Goal: Information Seeking & Learning: Learn about a topic

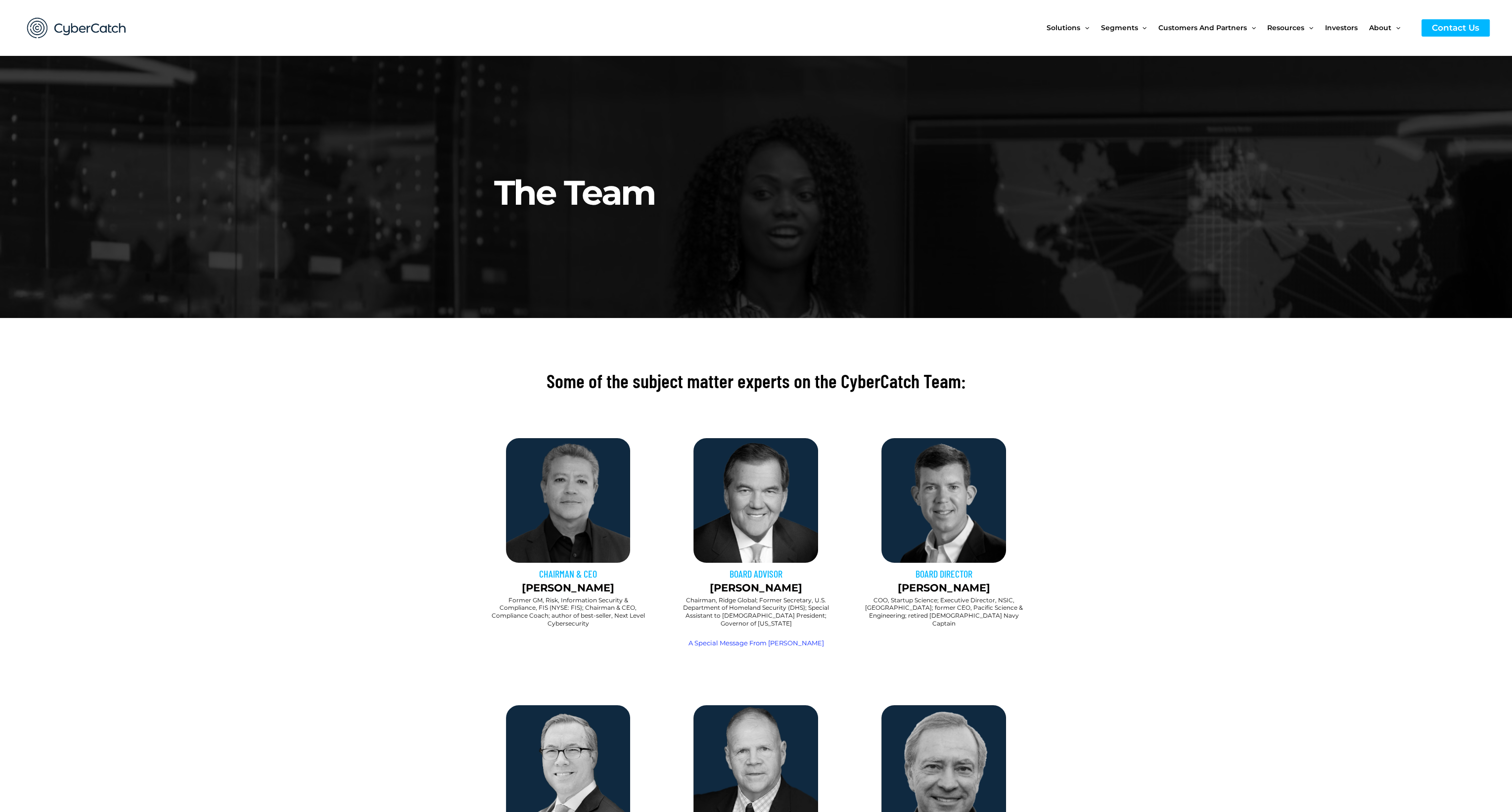
click at [241, 528] on section "CHAIRMAN & CEO [PERSON_NAME] Former GM, Risk, Information Security & Compliance…" at bounding box center [756, 549] width 1512 height 232
click at [352, 651] on section "CHAIRMAN & CEO Sai Huda Former GM, Risk, Information Security & Compliance, FIS…" at bounding box center [756, 549] width 1512 height 232
click at [1183, 405] on section at bounding box center [756, 415] width 1512 height 35
click at [1328, 28] on span "Investors" at bounding box center [1341, 28] width 33 height 42
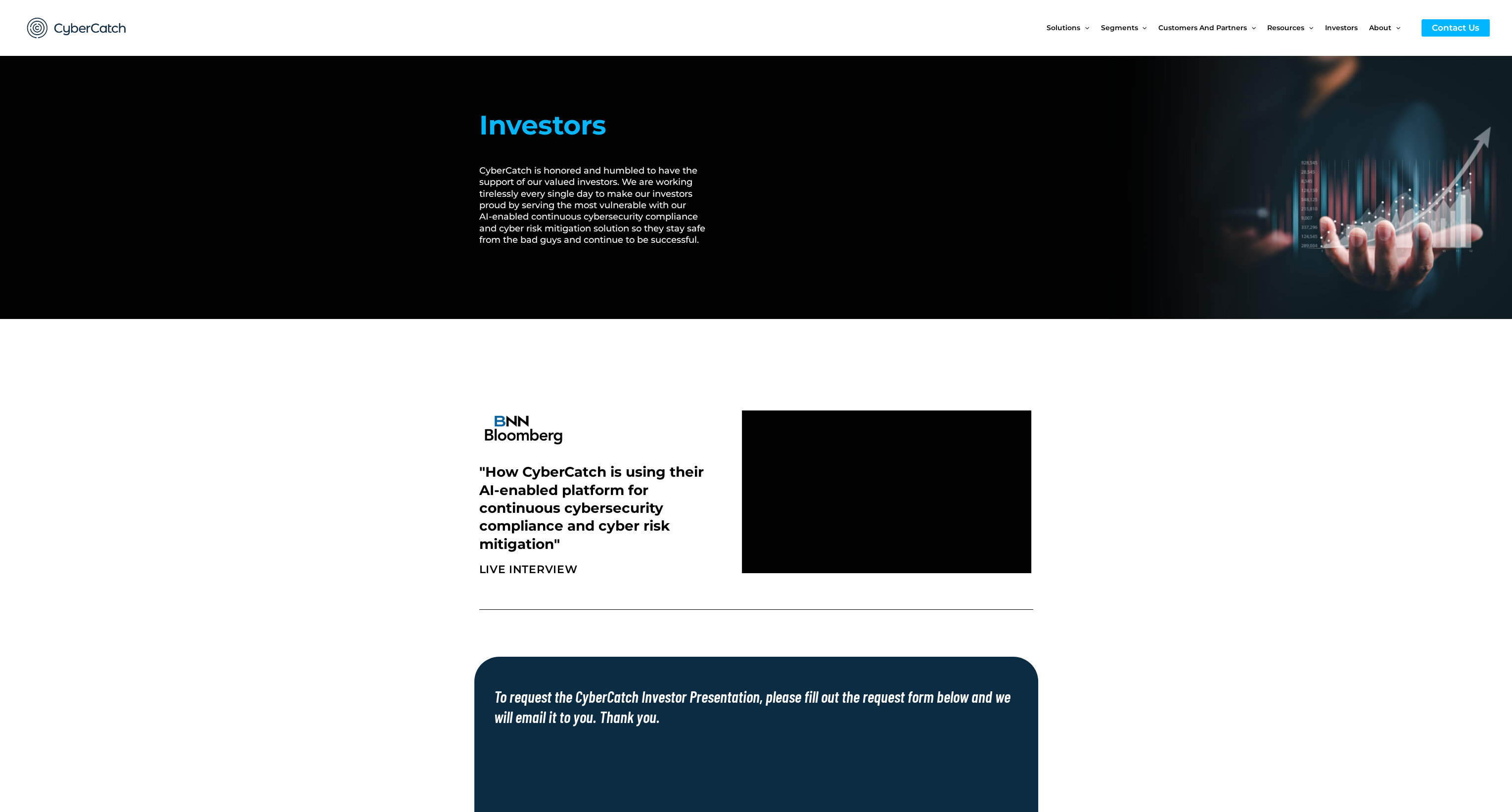
click at [453, 401] on section at bounding box center [756, 377] width 1512 height 49
click at [1336, 414] on section ""How CyberCatch is using their AI-enabled platform for continuous cybersecurity…" at bounding box center [756, 492] width 1512 height 180
drag, startPoint x: 464, startPoint y: 493, endPoint x: 458, endPoint y: 492, distance: 6.1
click at [463, 493] on section ""How CyberCatch is using their AI-enabled platform for continuous cybersecurity…" at bounding box center [756, 492] width 1512 height 180
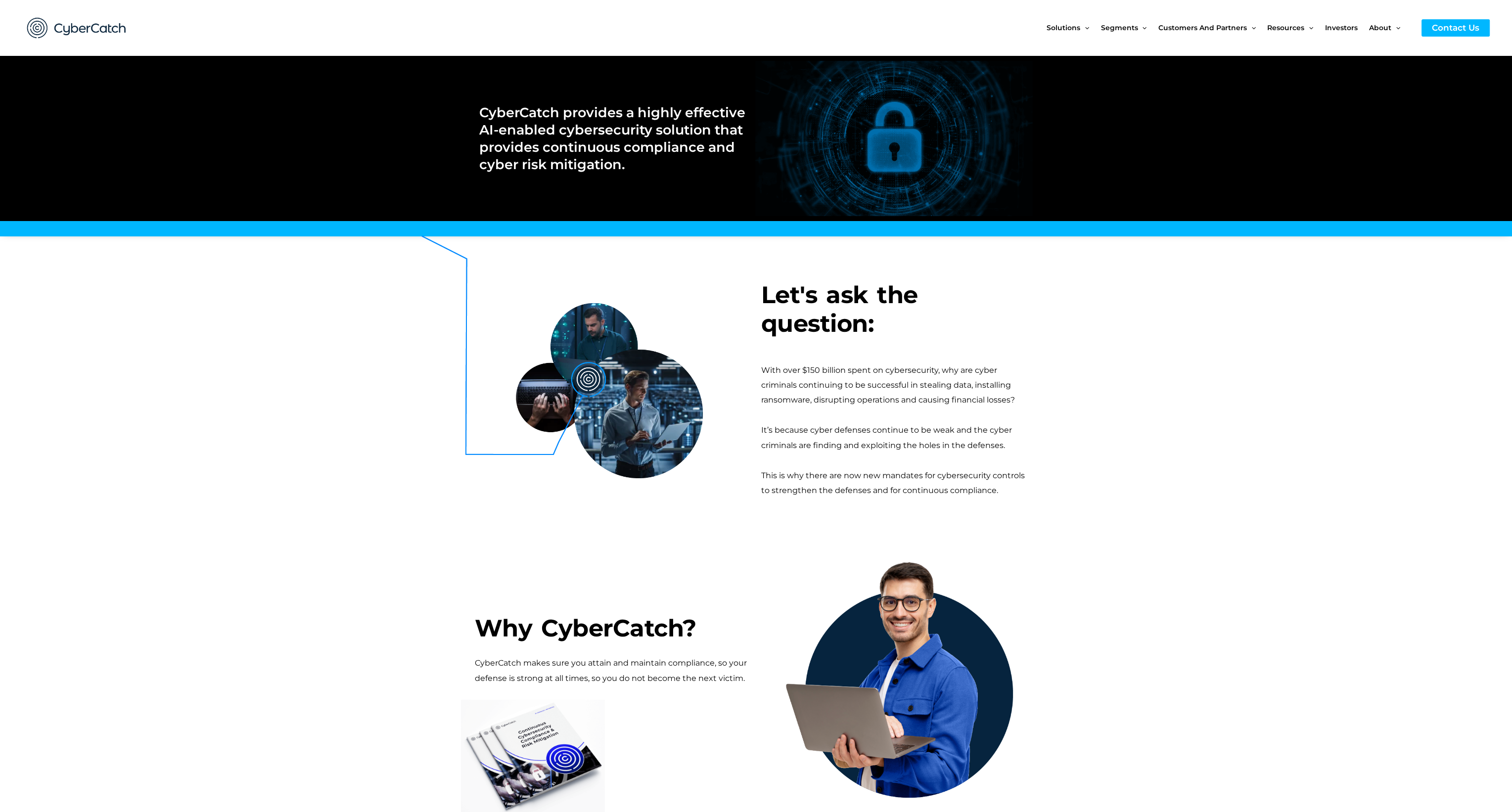
click at [309, 617] on section "Why CyberCatch? CyberCatch makes sure you attain and maintain compliance, so yo…" at bounding box center [756, 708] width 1512 height 308
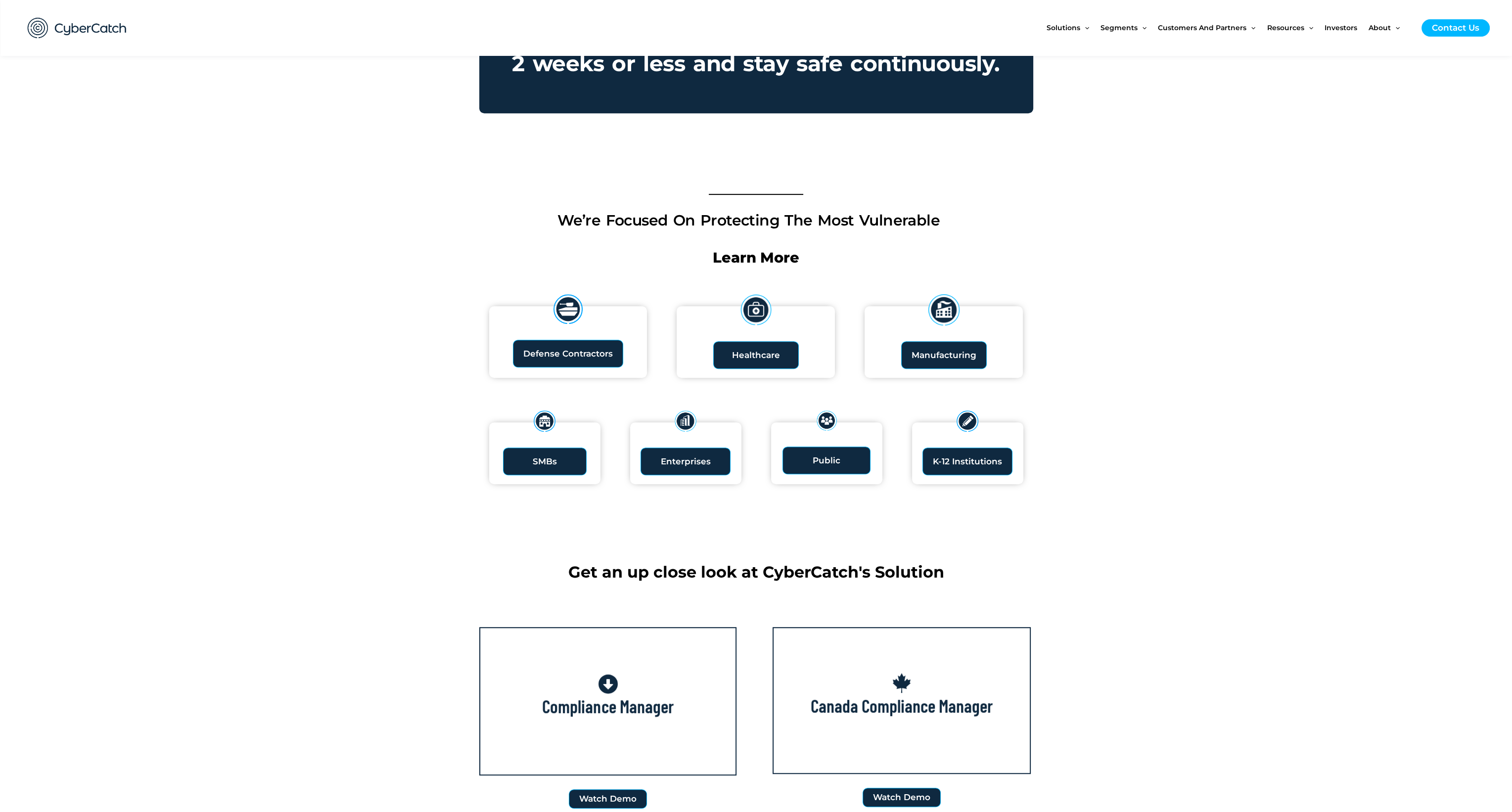
scroll to position [949, 0]
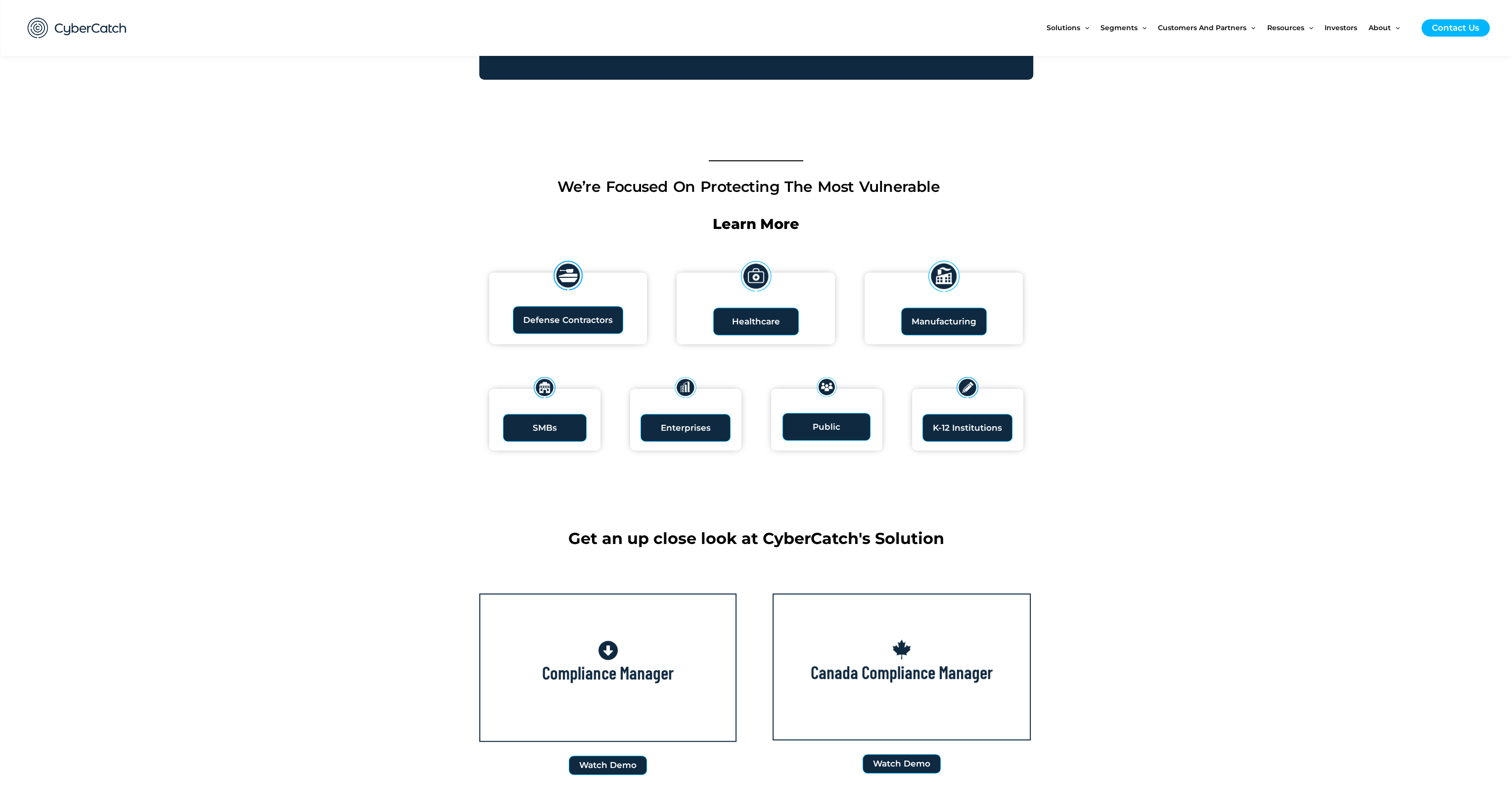
click at [1249, 784] on section at bounding box center [756, 809] width 1512 height 50
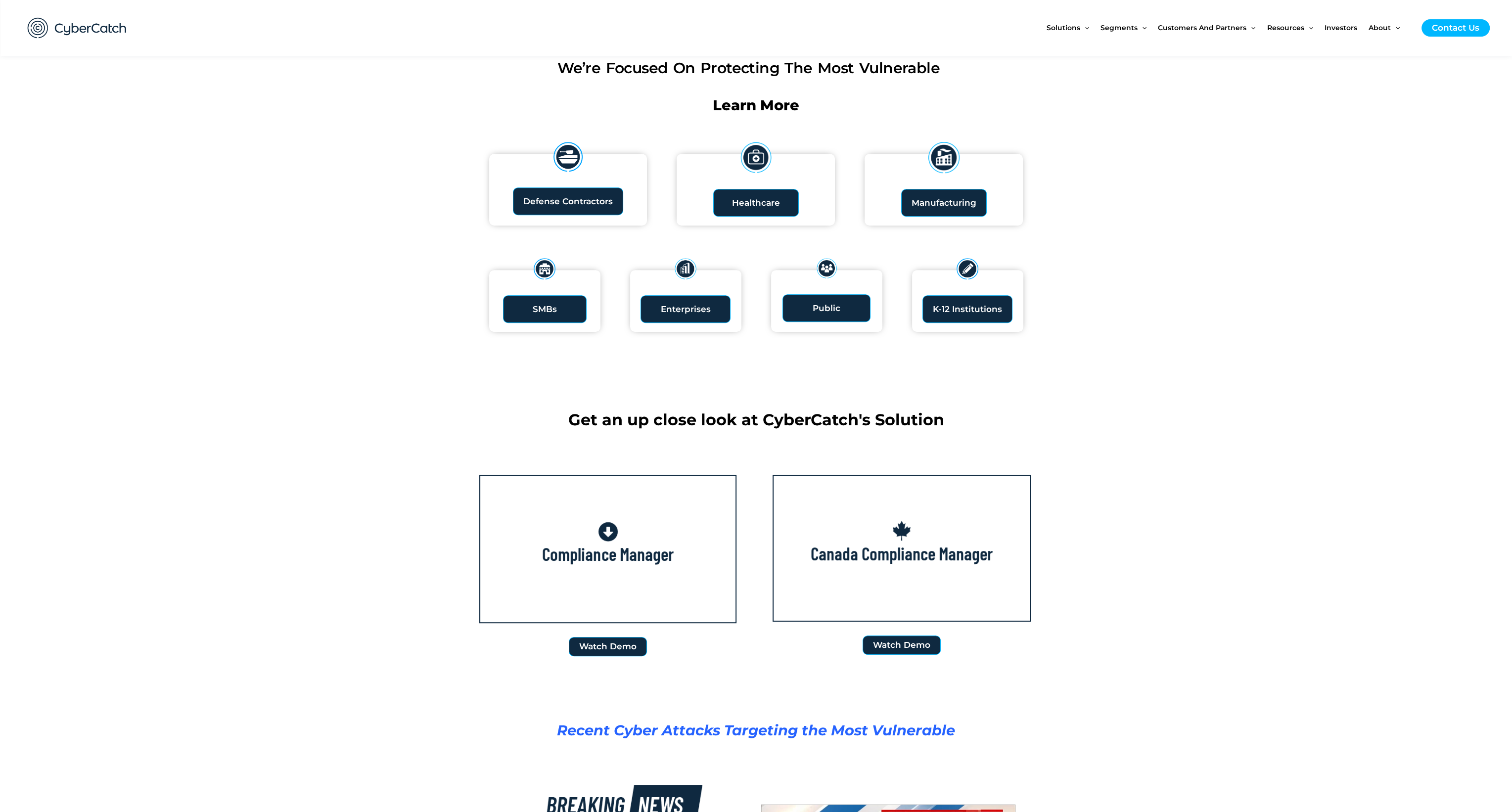
click at [1253, 715] on section "Recent Cyber Attacks Targeting the Most Vulnerable" at bounding box center [756, 730] width 1512 height 30
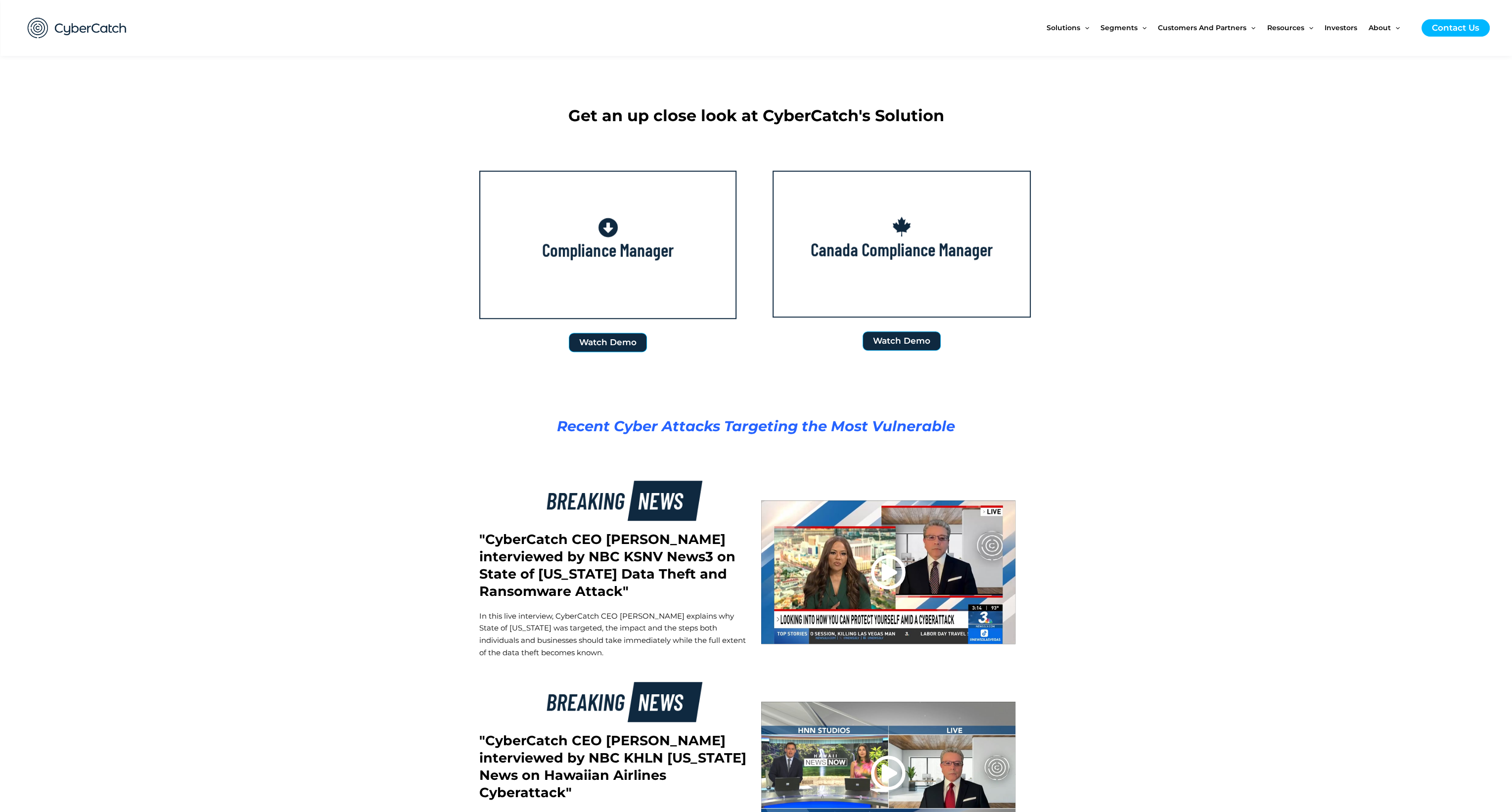
scroll to position [1483, 0]
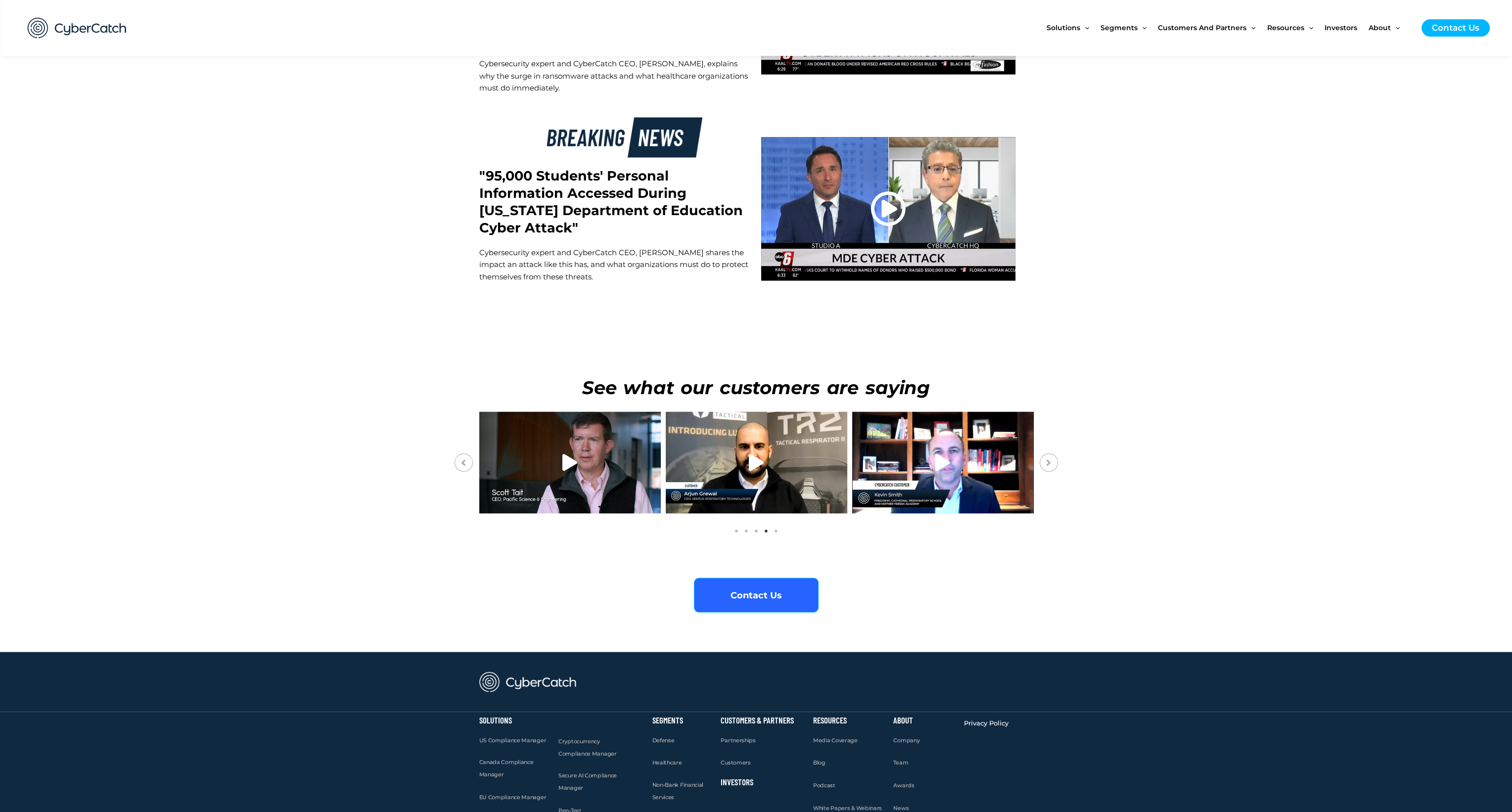
scroll to position [3386, 0]
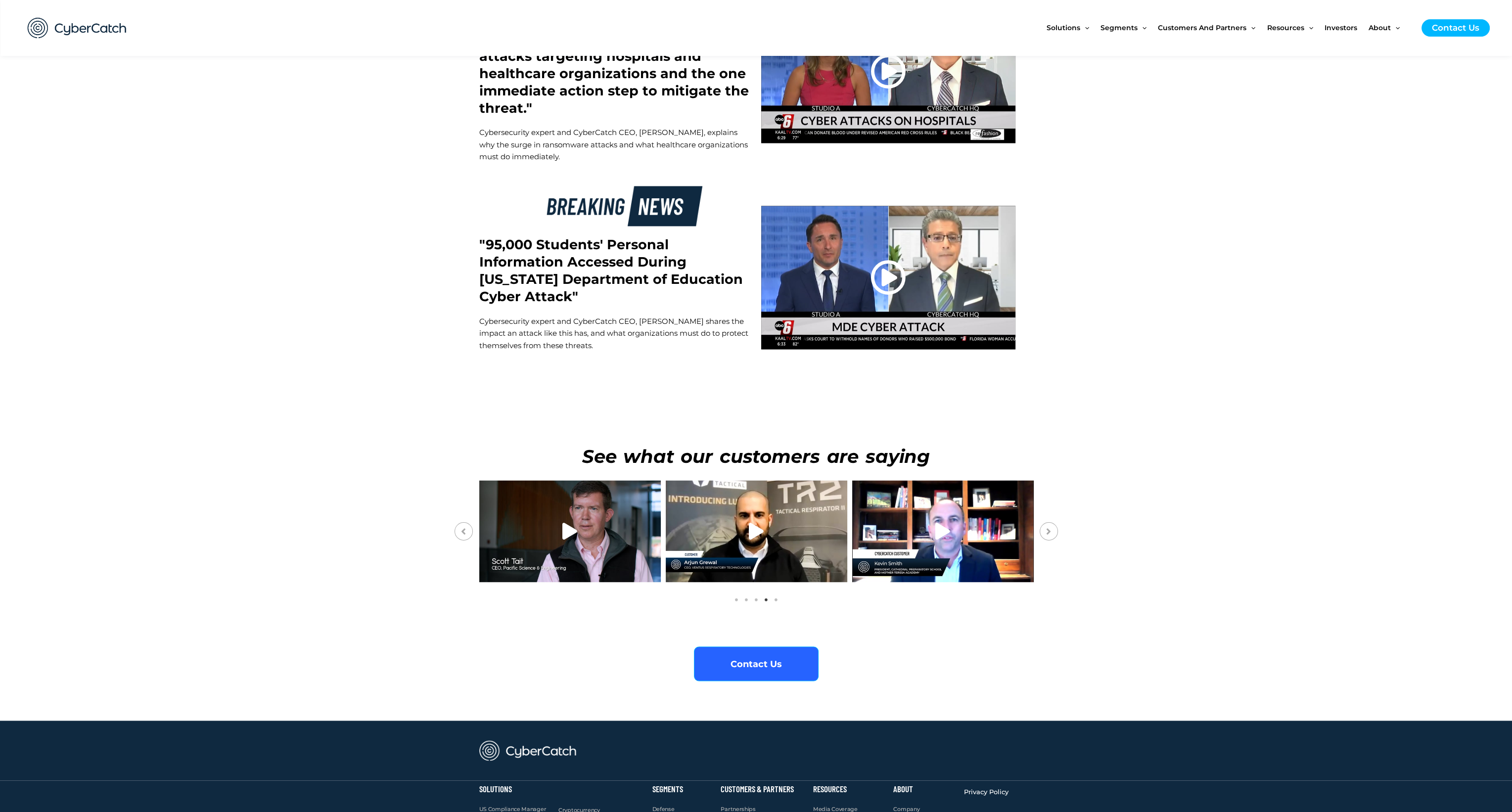
scroll to position [3090, 0]
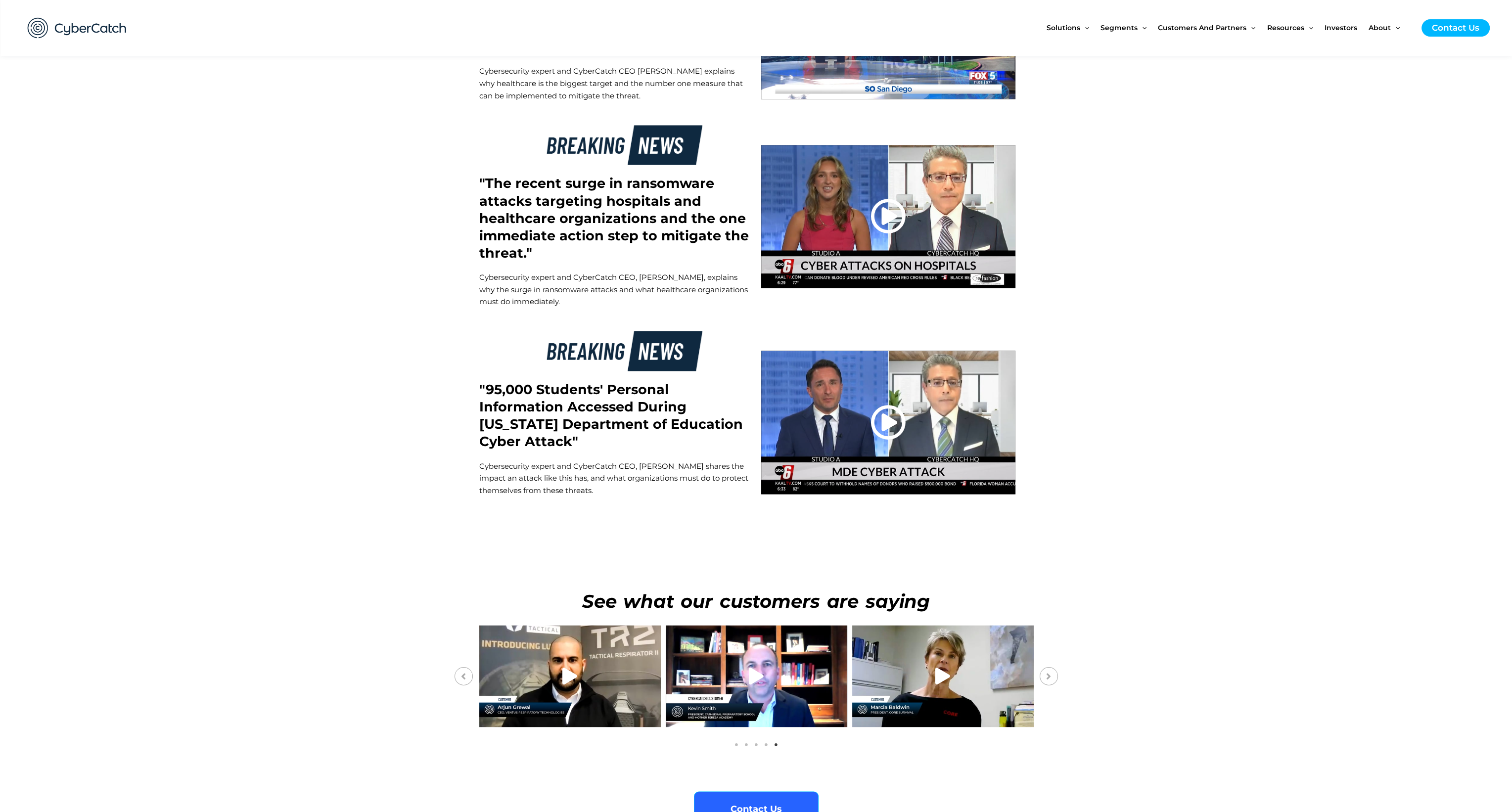
click at [1042, 667] on icon "Next" at bounding box center [1048, 675] width 17 height 17
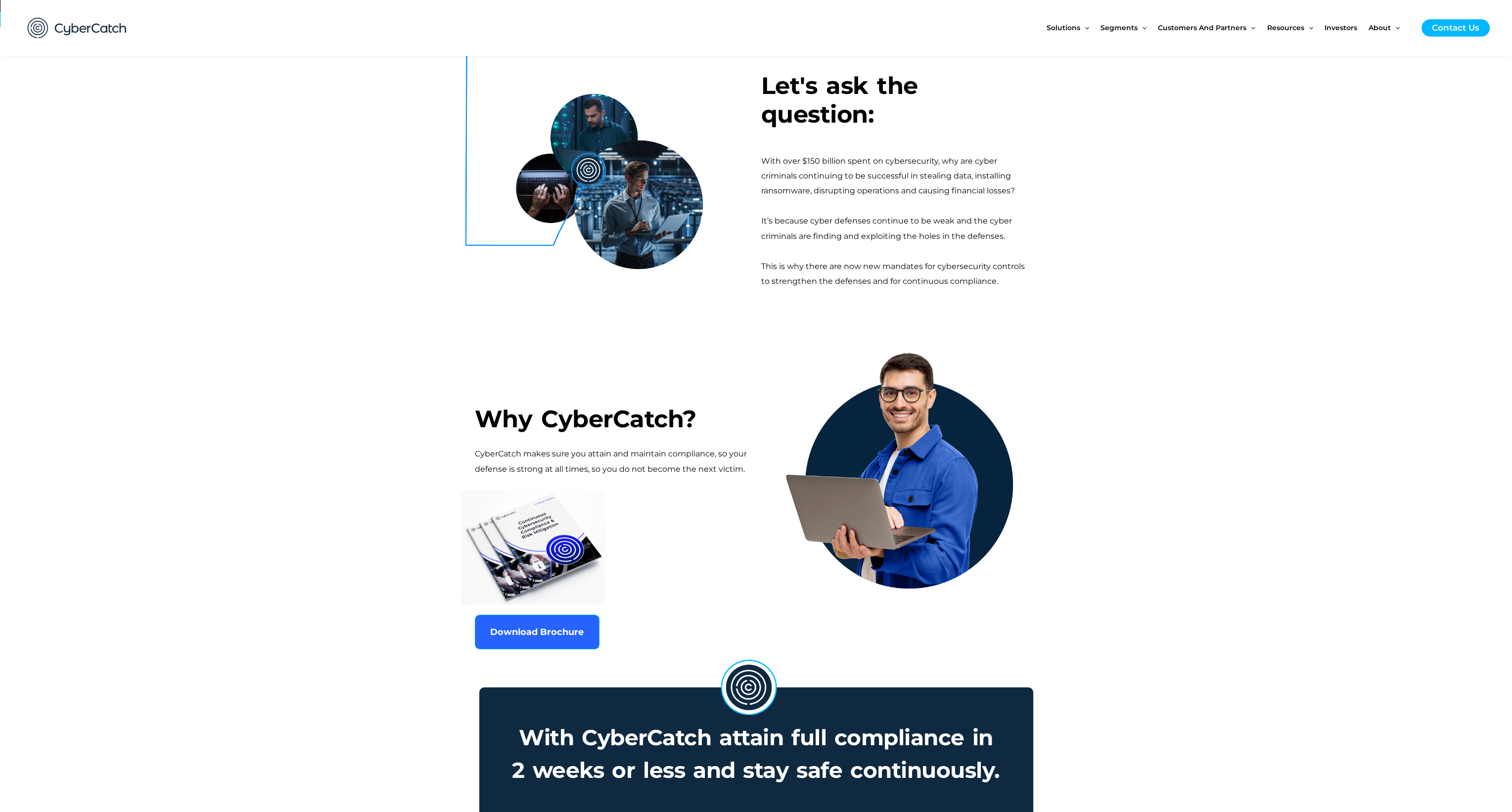
scroll to position [0, 0]
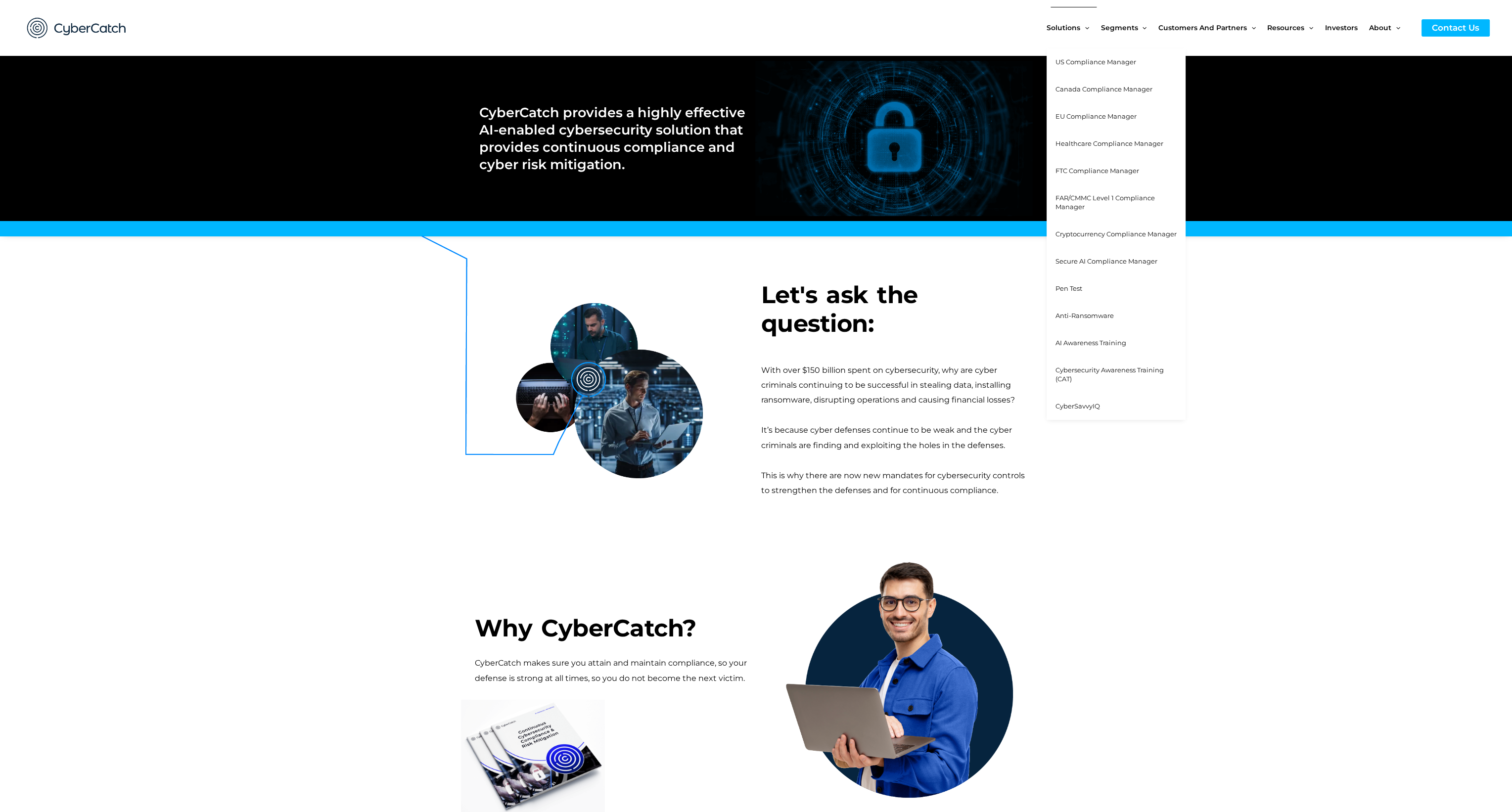
click at [1082, 285] on span "Pen Test" at bounding box center [1069, 288] width 27 height 8
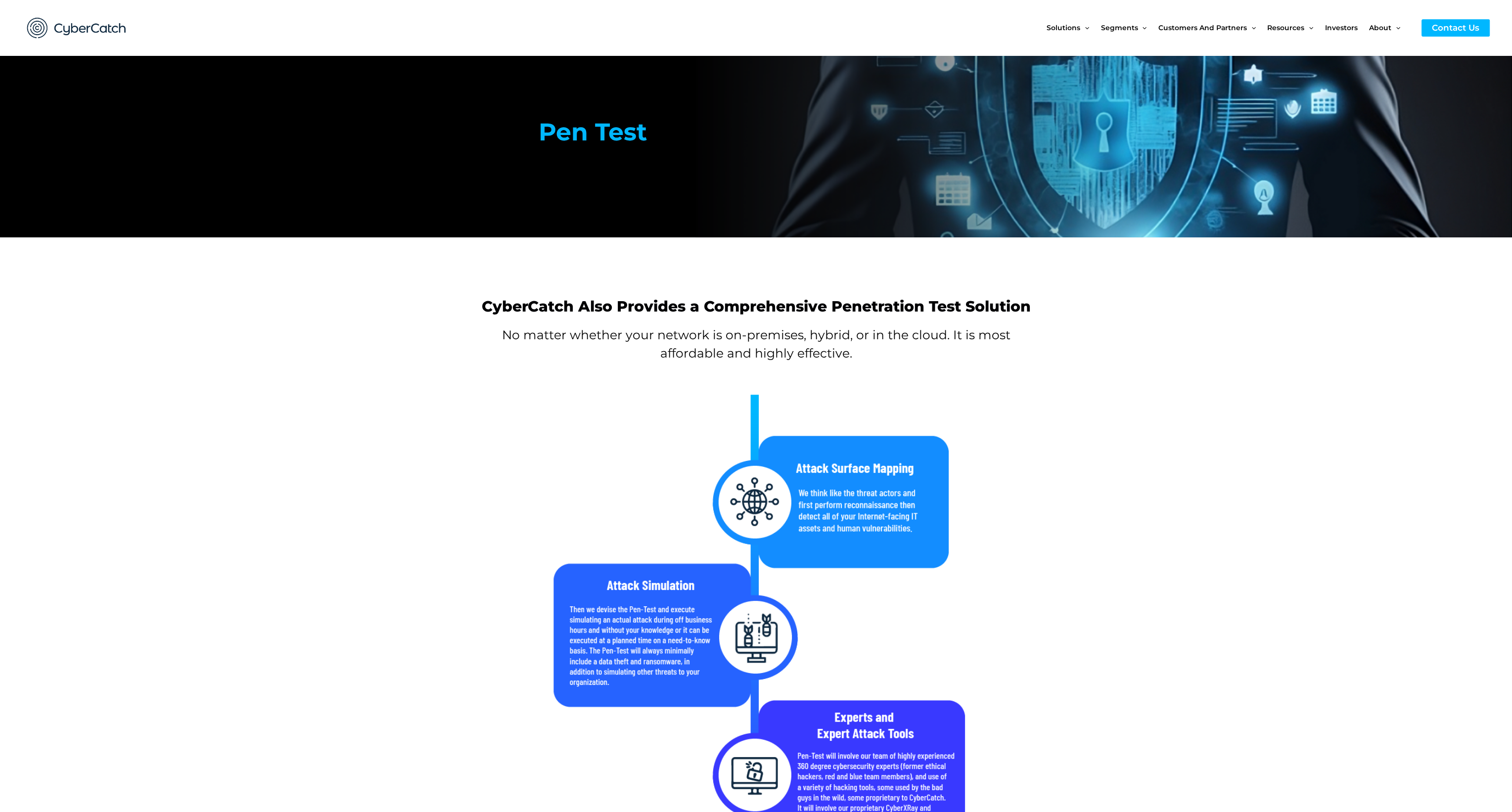
click at [1111, 457] on section at bounding box center [756, 799] width 1512 height 790
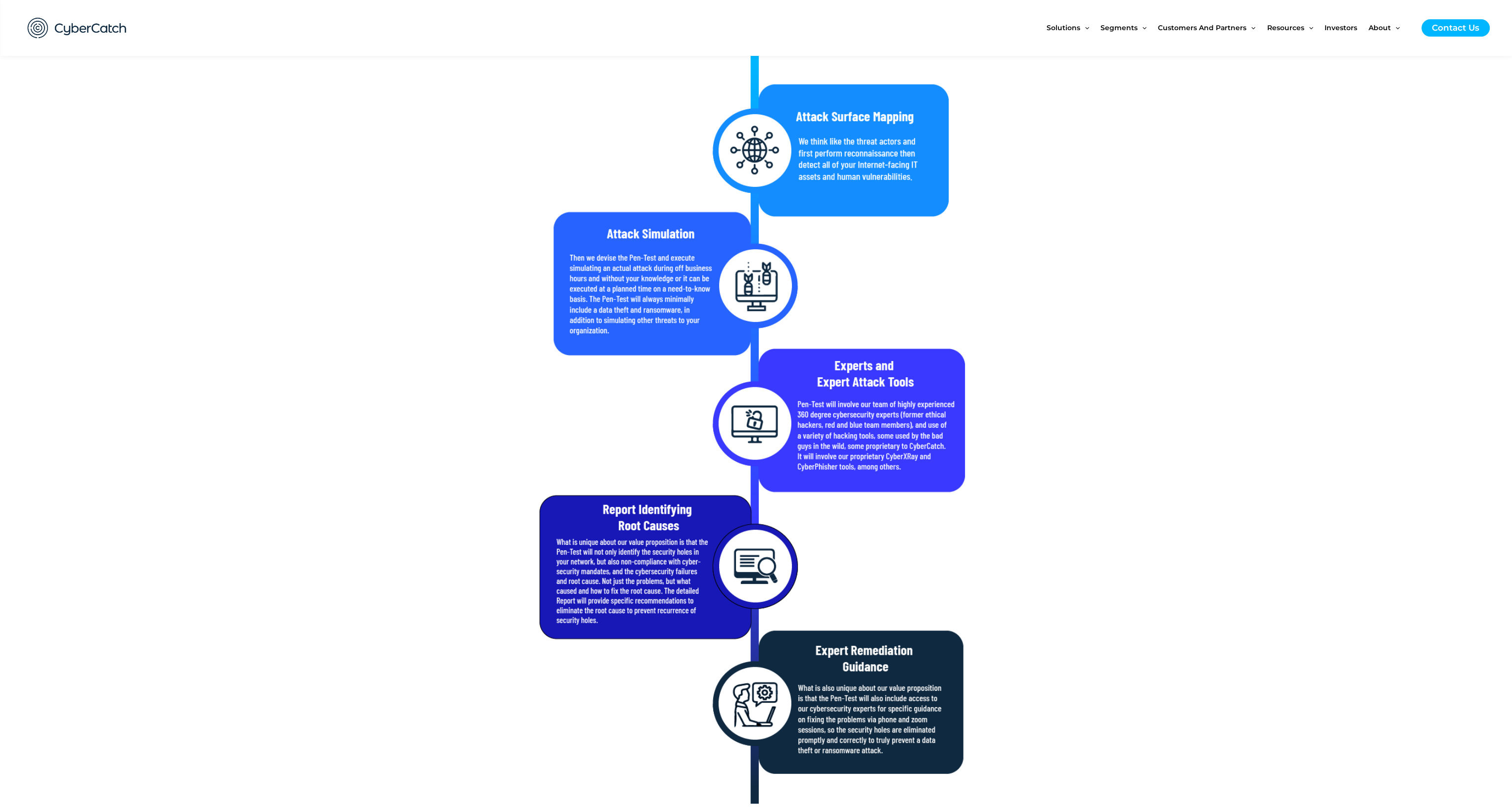
scroll to position [356, 0]
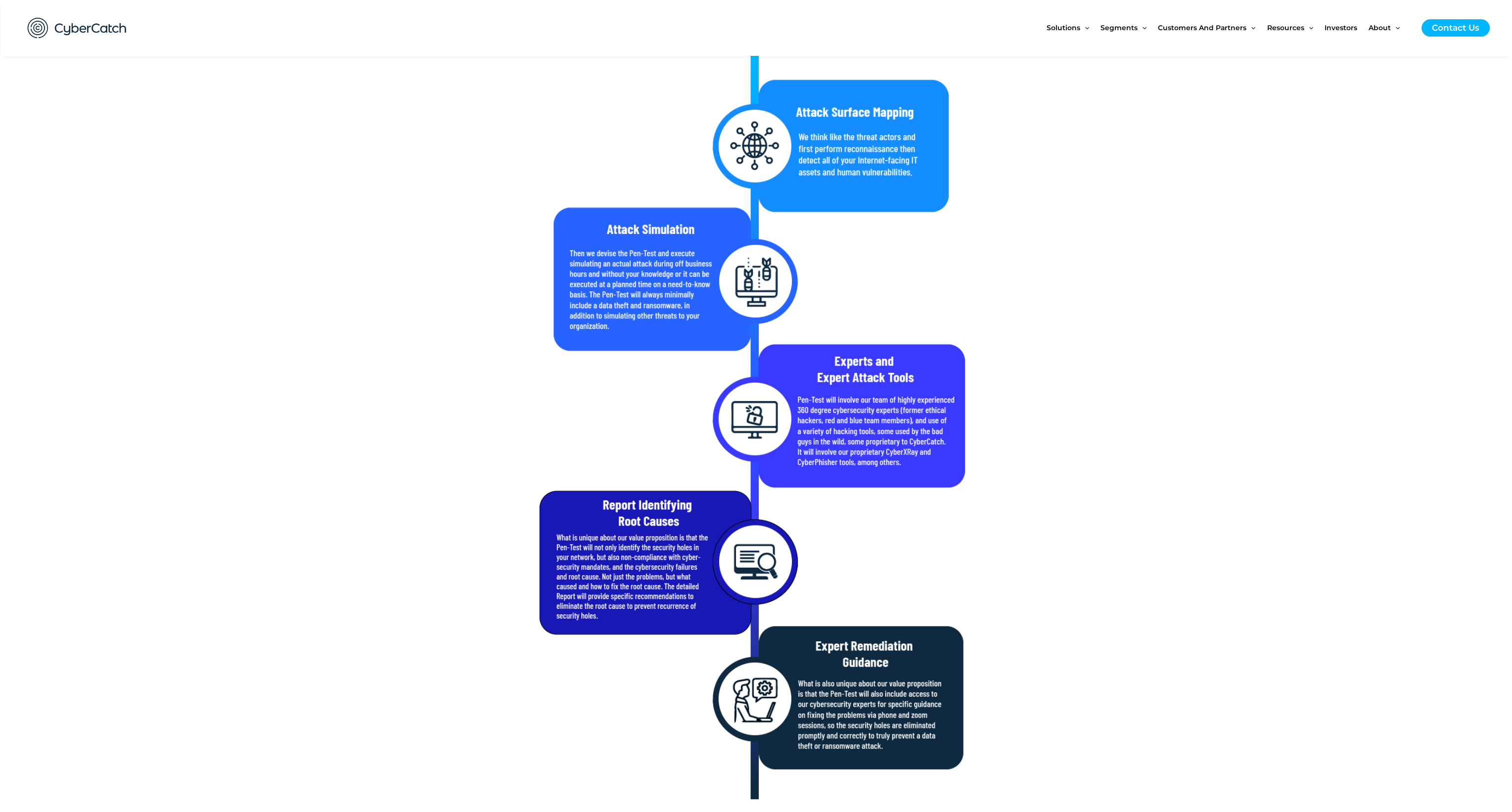
click at [1139, 534] on section at bounding box center [756, 443] width 1512 height 790
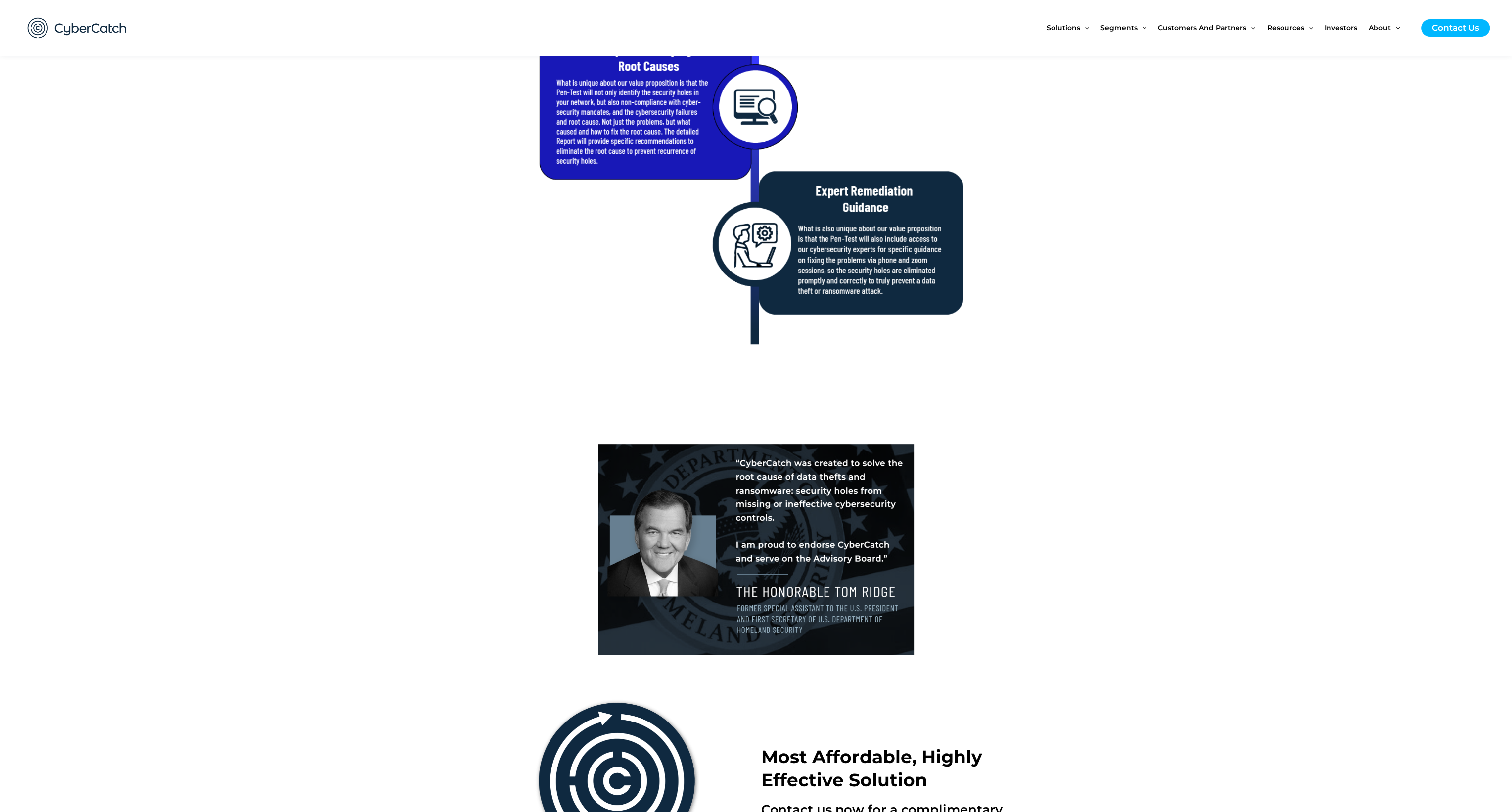
scroll to position [890, 0]
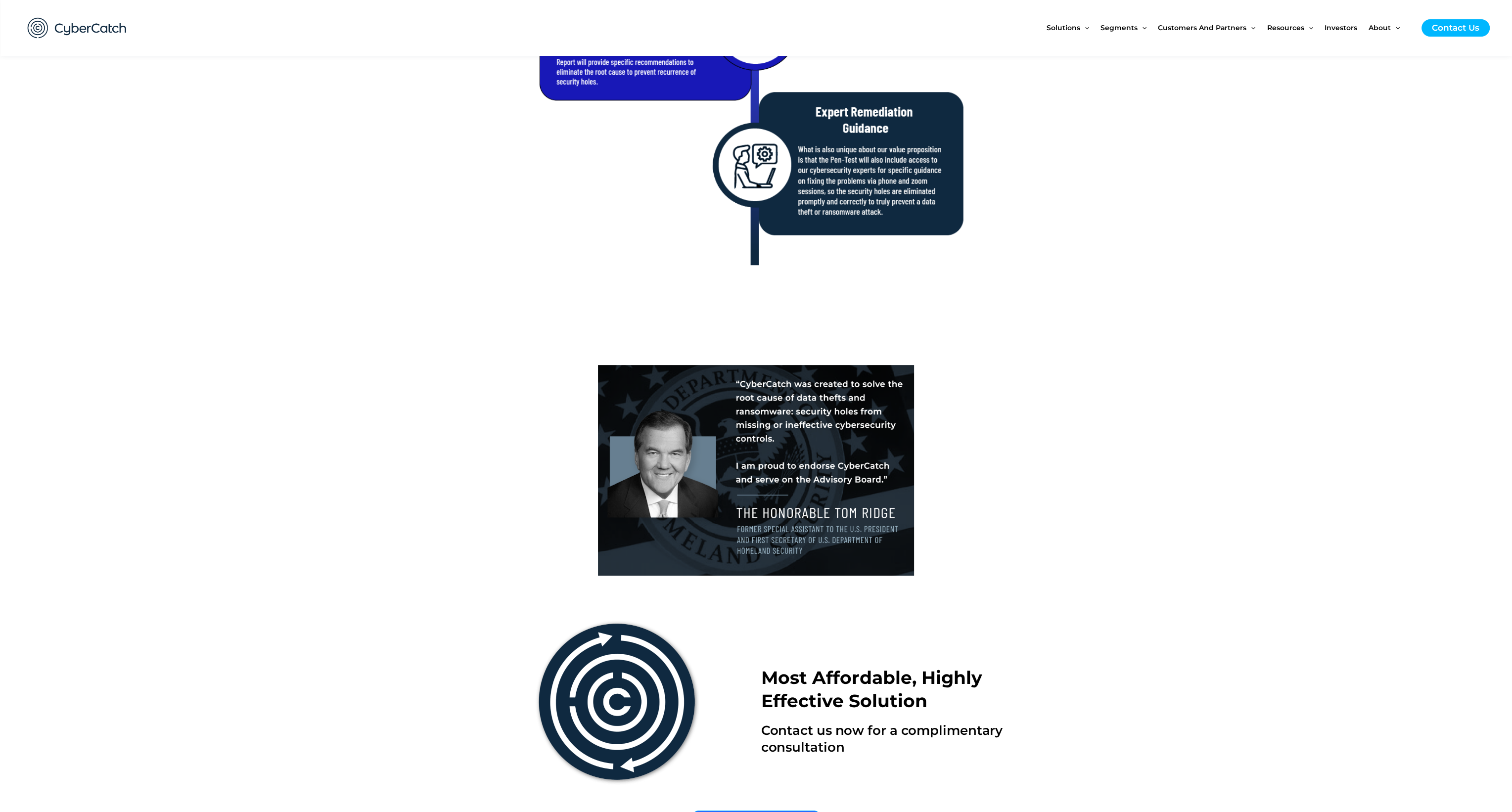
click at [1139, 536] on section at bounding box center [756, 470] width 1512 height 221
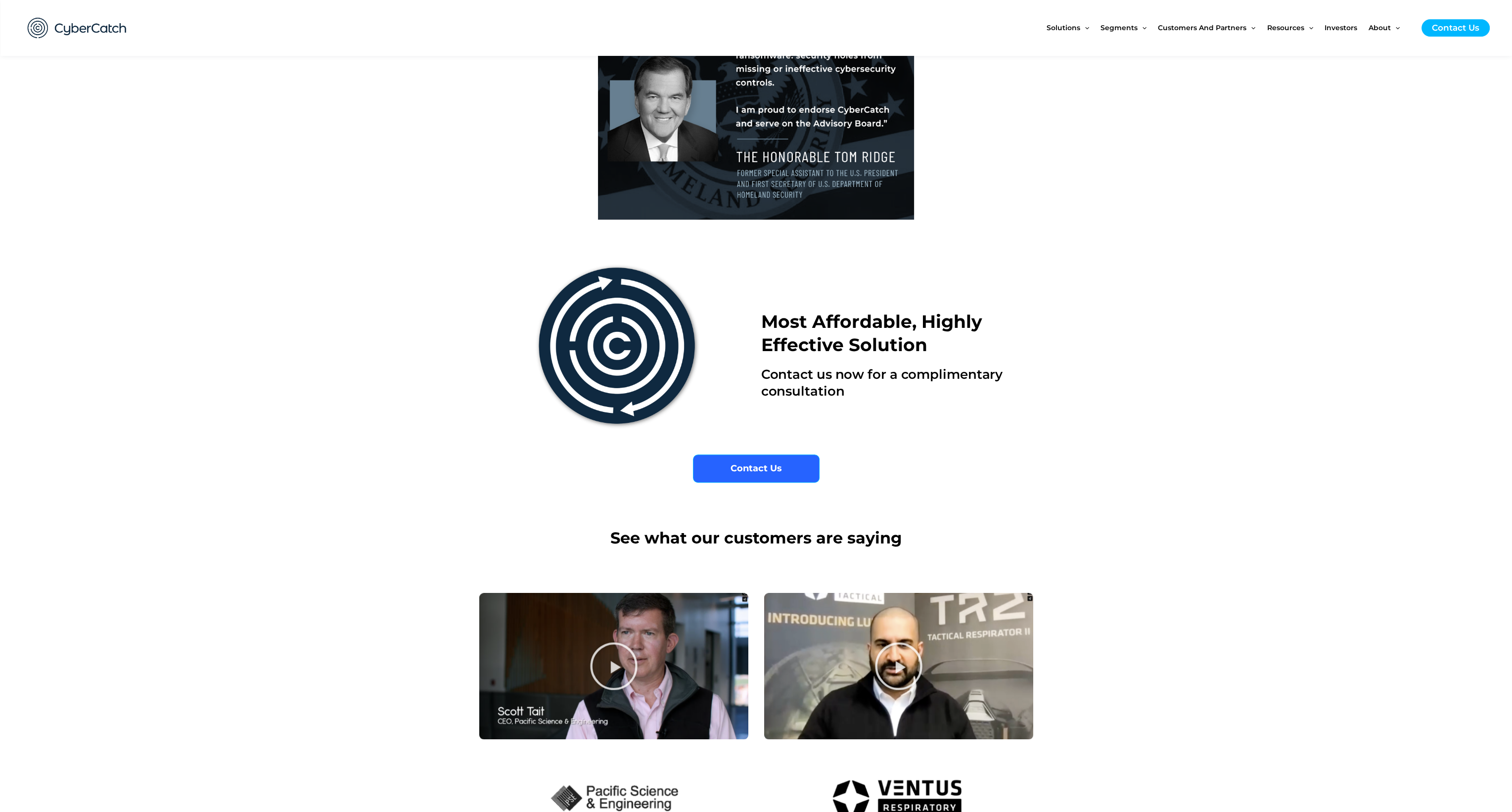
scroll to position [1653, 0]
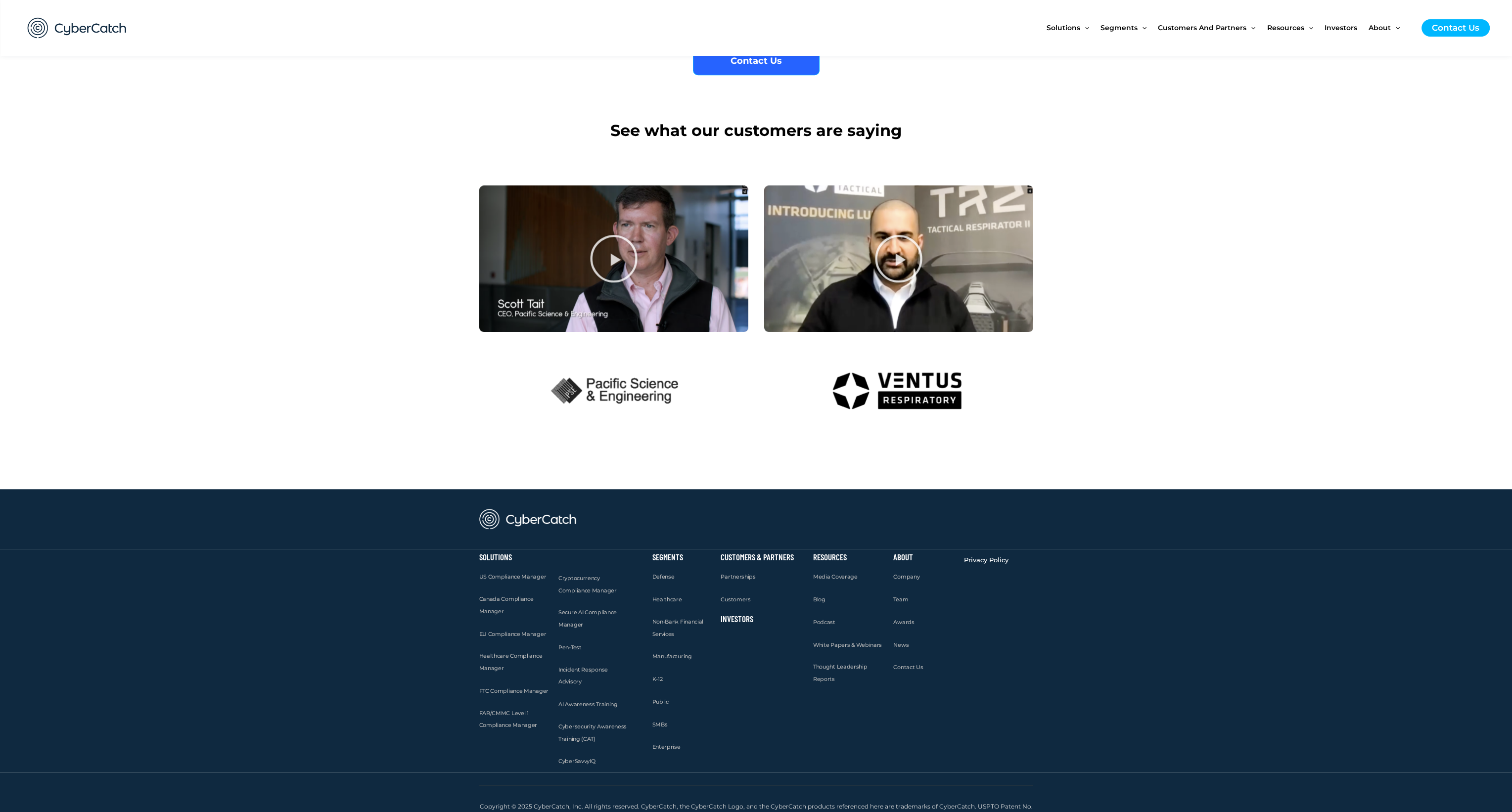
click at [1192, 584] on section "Solutions US Compliance Manager Canada Compliance Manager EU Compliance Manager…" at bounding box center [756, 660] width 1512 height 224
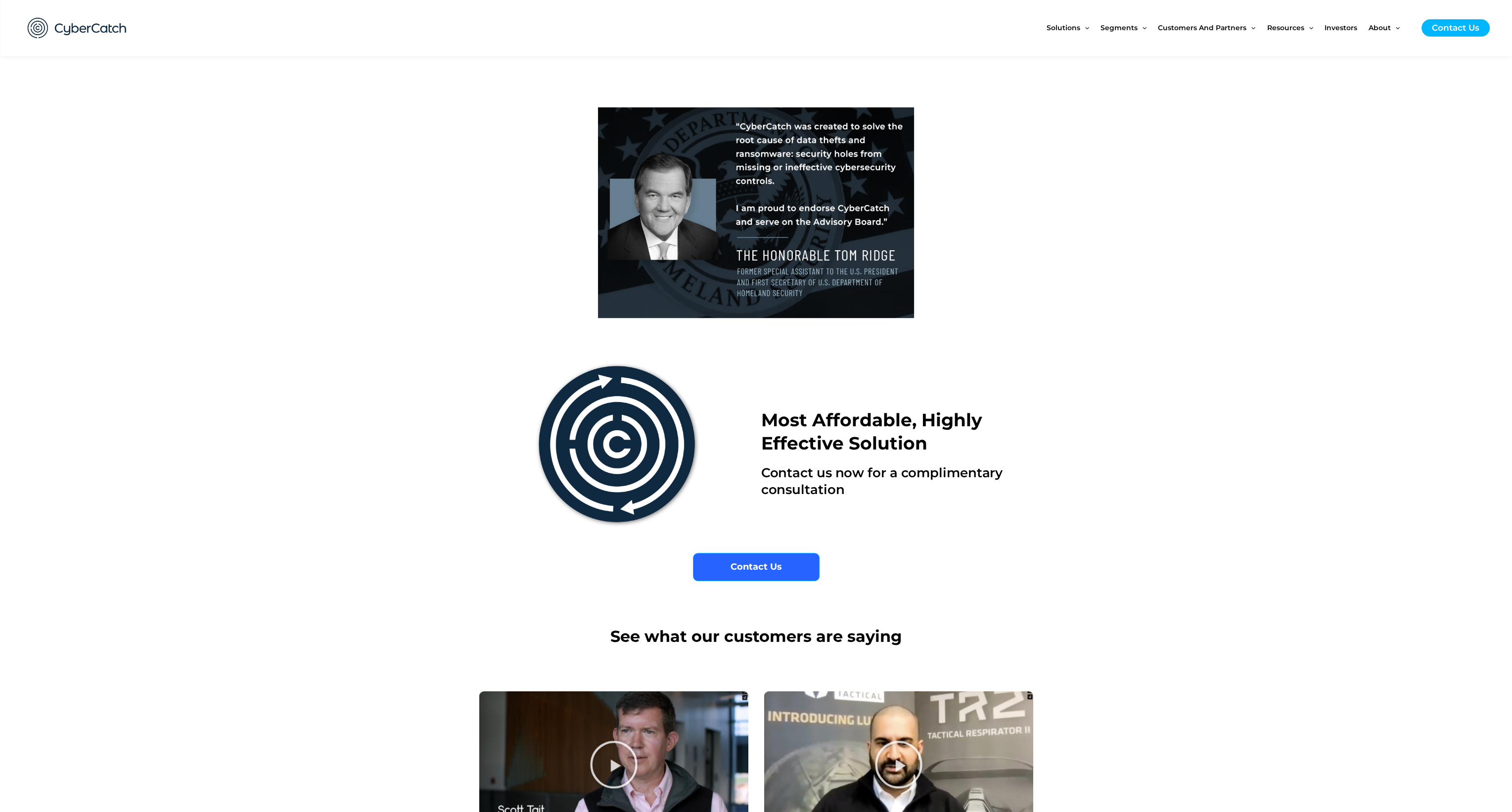
scroll to position [1001, 0]
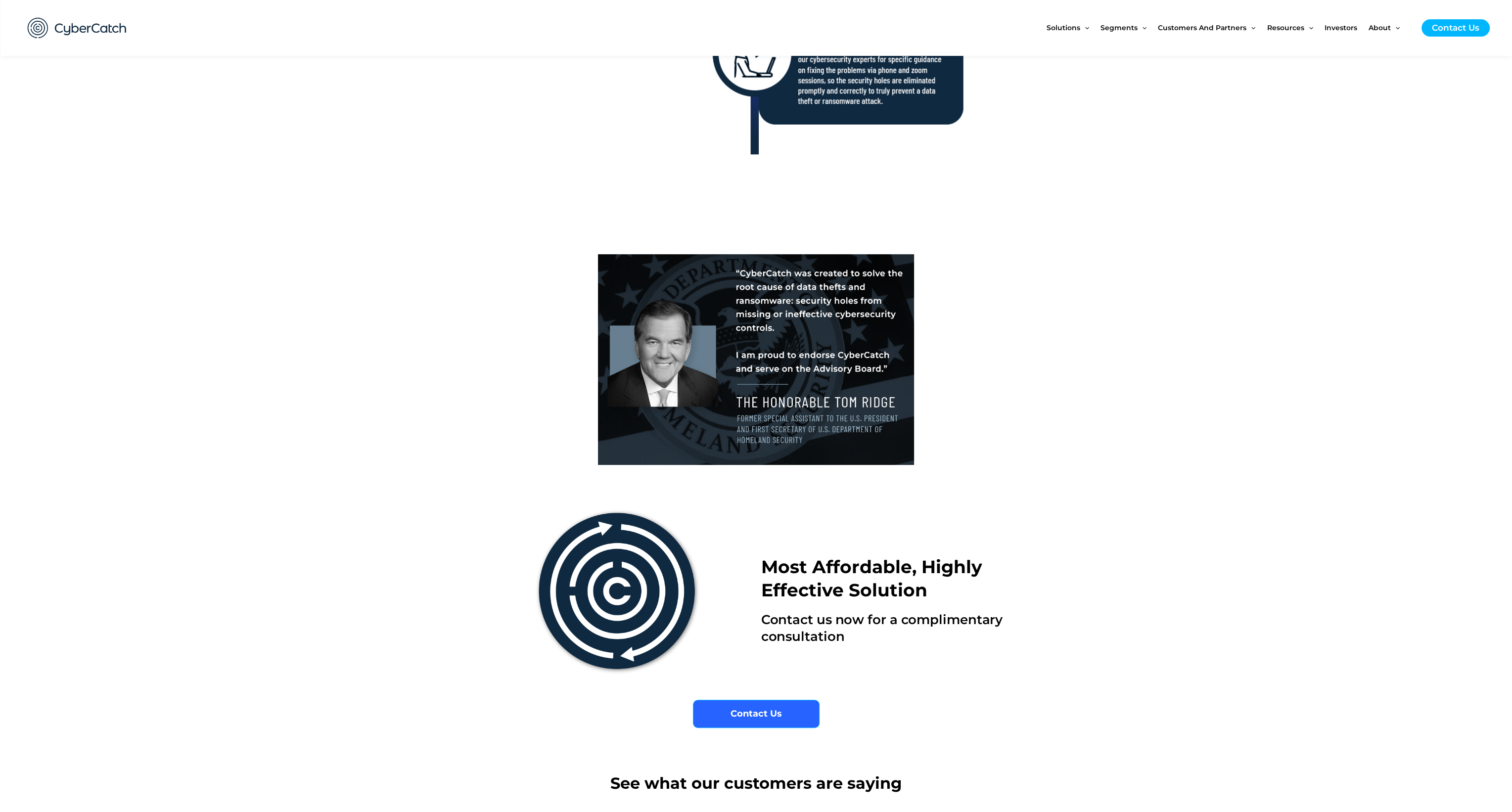
click at [1193, 544] on section "Most Affordable, Highly Effective Solution Contact us now for a complimentary c…" at bounding box center [756, 592] width 1512 height 175
click at [839, 591] on h2 "Most Affordable, Highly Effective Solution" at bounding box center [897, 578] width 272 height 46
click at [923, 661] on div "Most Affordable, Highly Effective Solution Contact us now for a complimentary c…" at bounding box center [897, 592] width 282 height 175
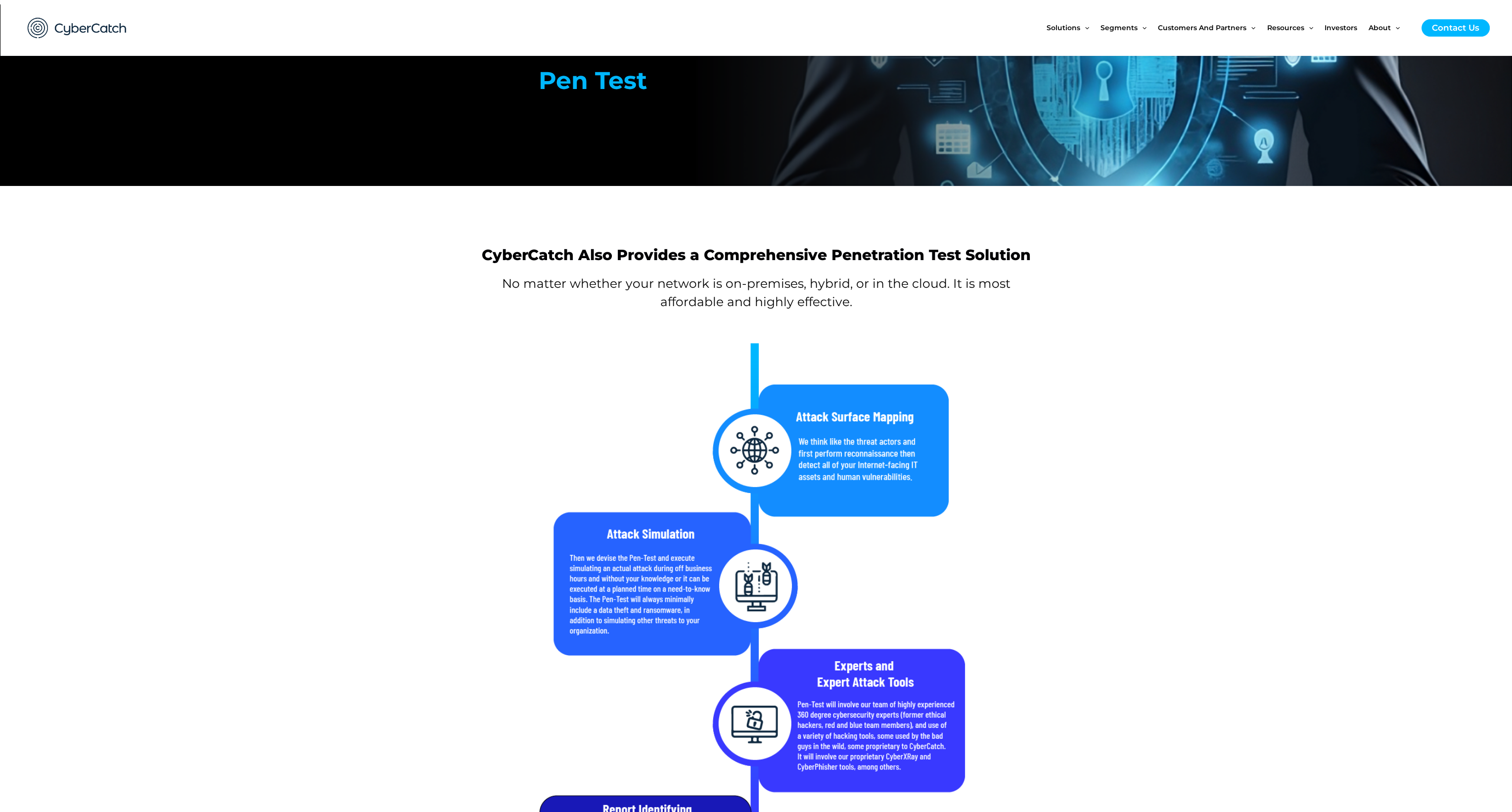
click at [1297, 684] on section at bounding box center [756, 747] width 1512 height 790
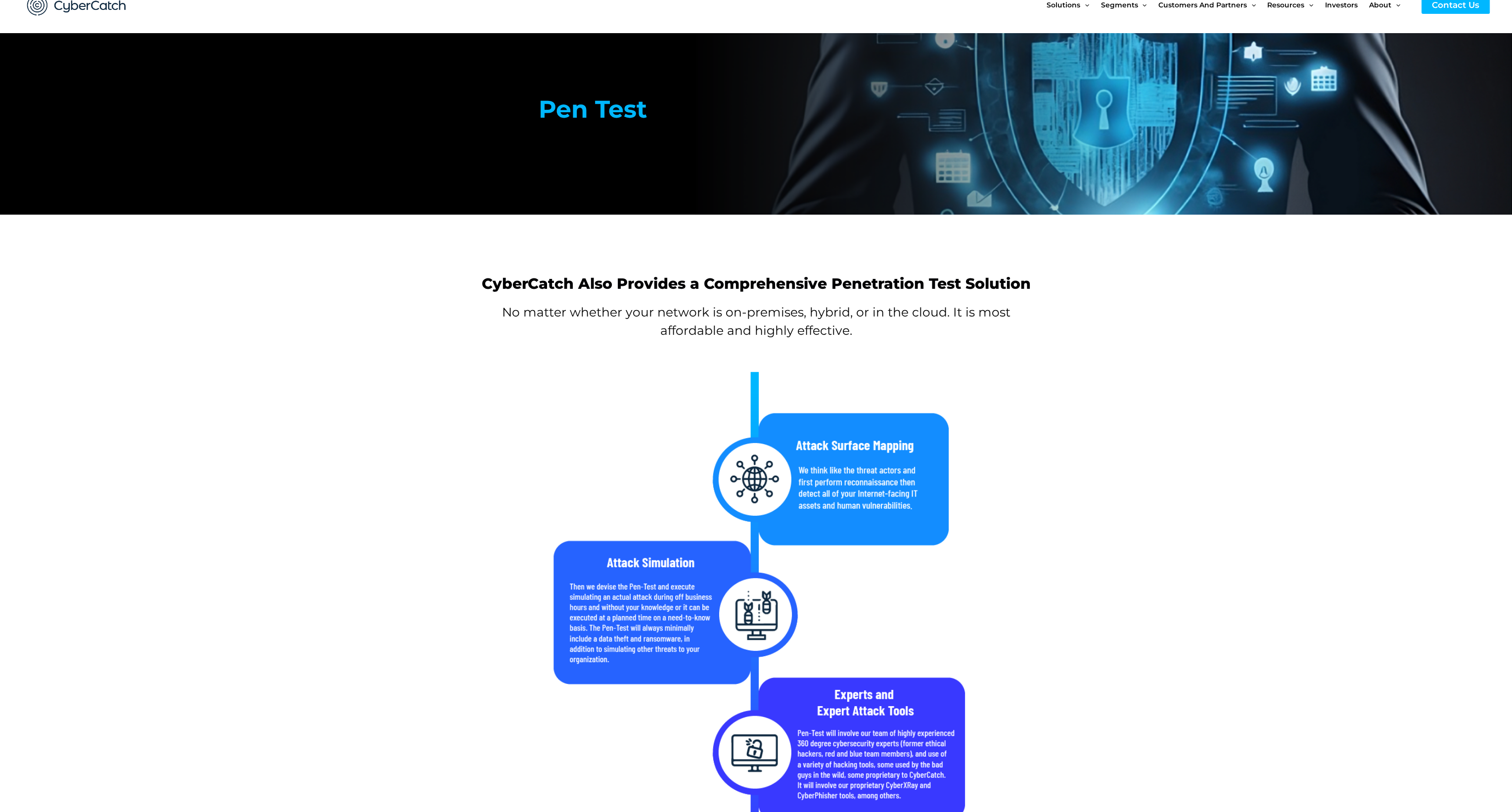
scroll to position [0, 0]
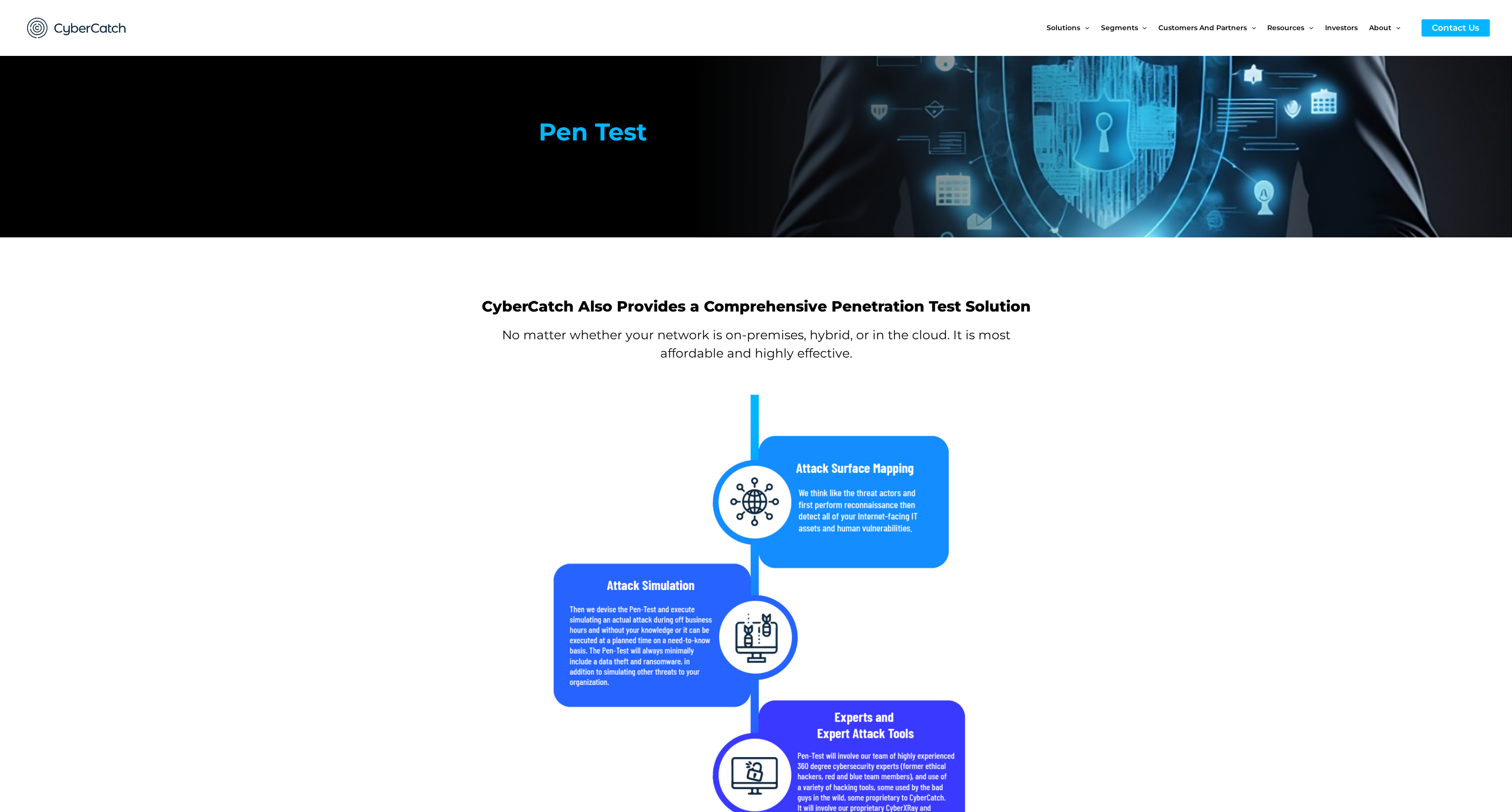
click at [1125, 551] on section at bounding box center [756, 799] width 1512 height 790
click at [1131, 529] on section at bounding box center [756, 799] width 1512 height 790
click at [1209, 93] on link "Customers" at bounding box center [1228, 89] width 139 height 27
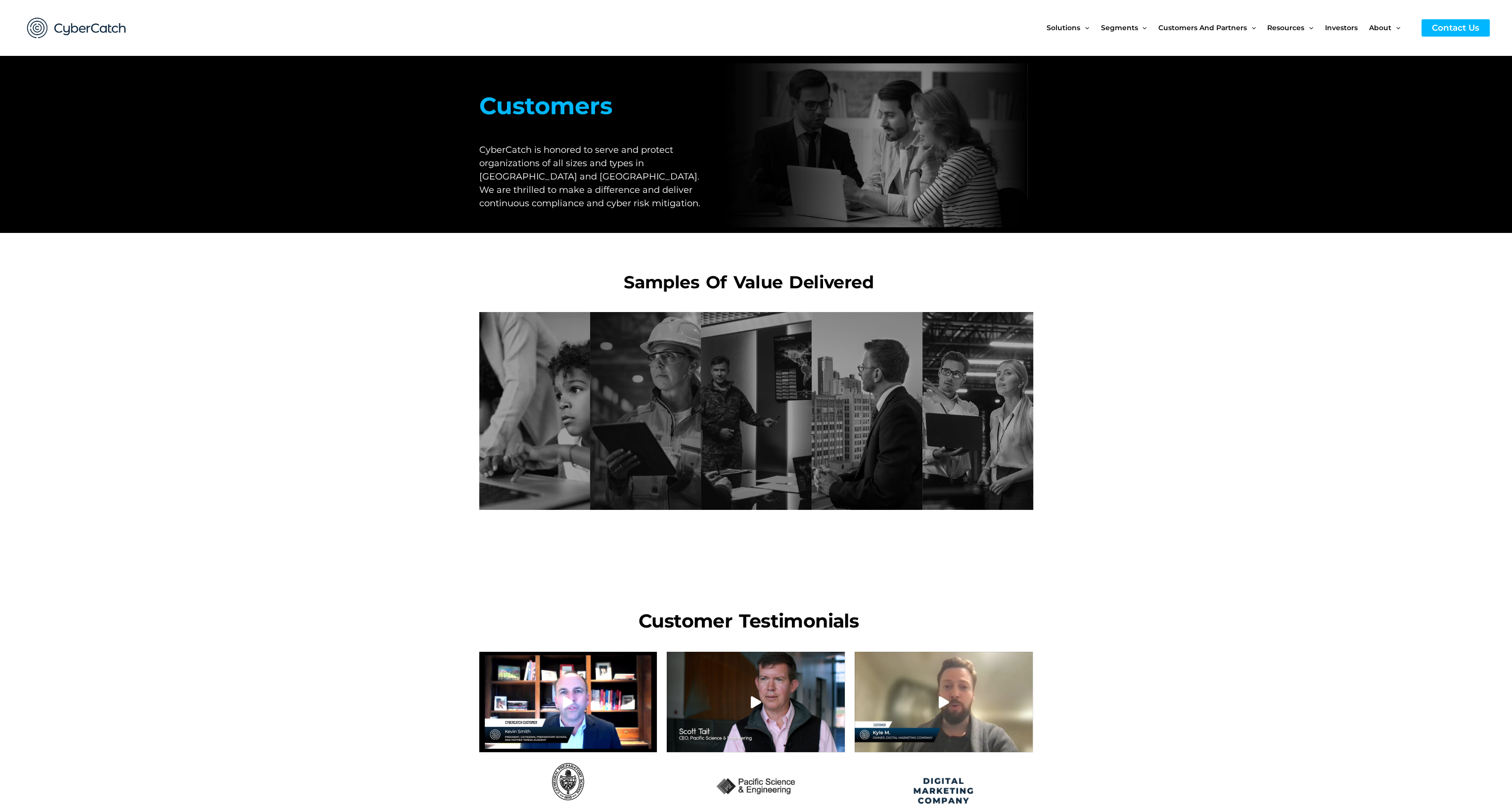
click at [1177, 470] on section "K-12 Institution Need: K-12 institution needed to enhance cybersecurity. Value …" at bounding box center [756, 411] width 1512 height 208
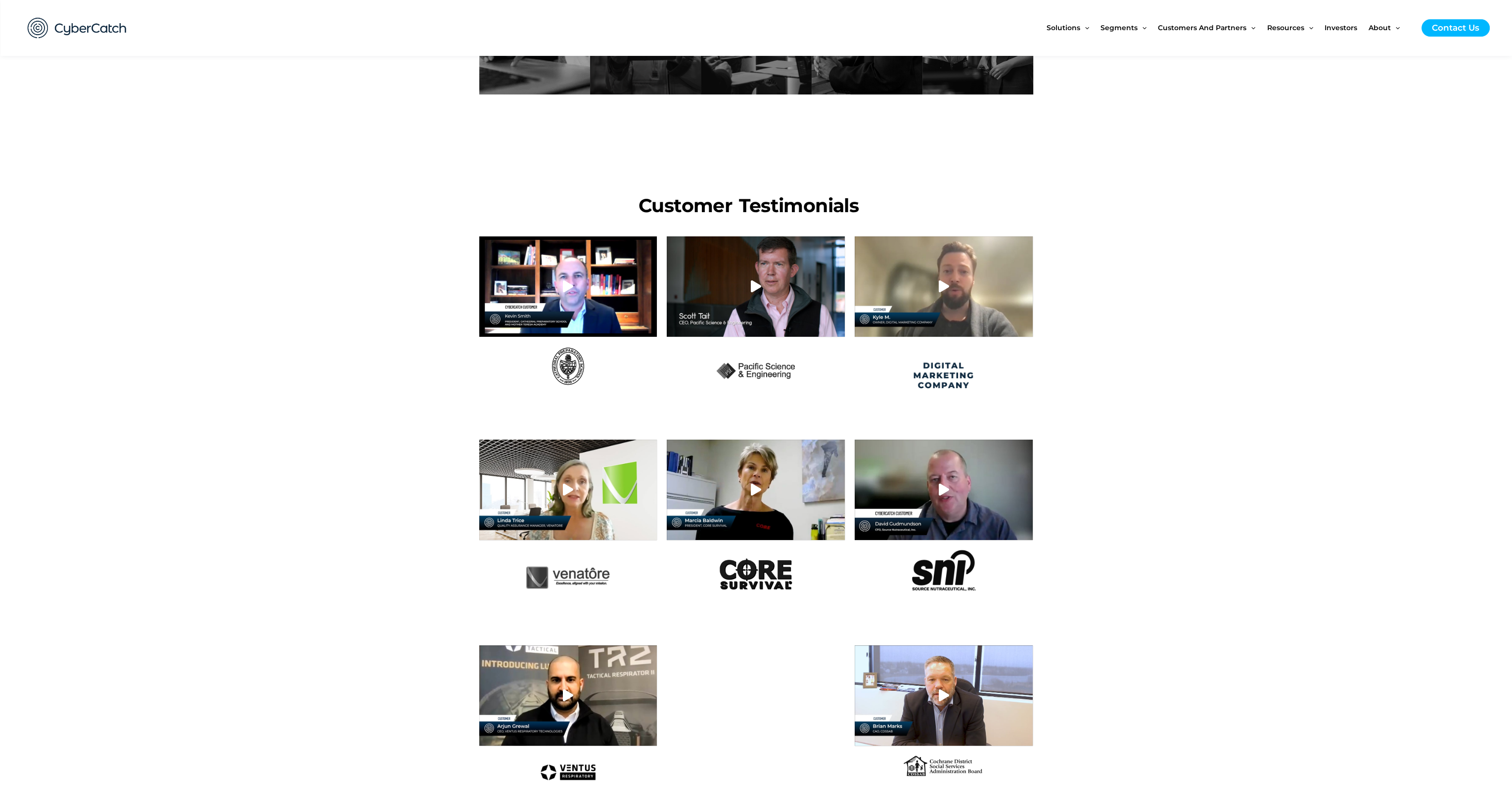
scroll to position [415, 0]
click at [1373, 702] on section at bounding box center [756, 716] width 1512 height 153
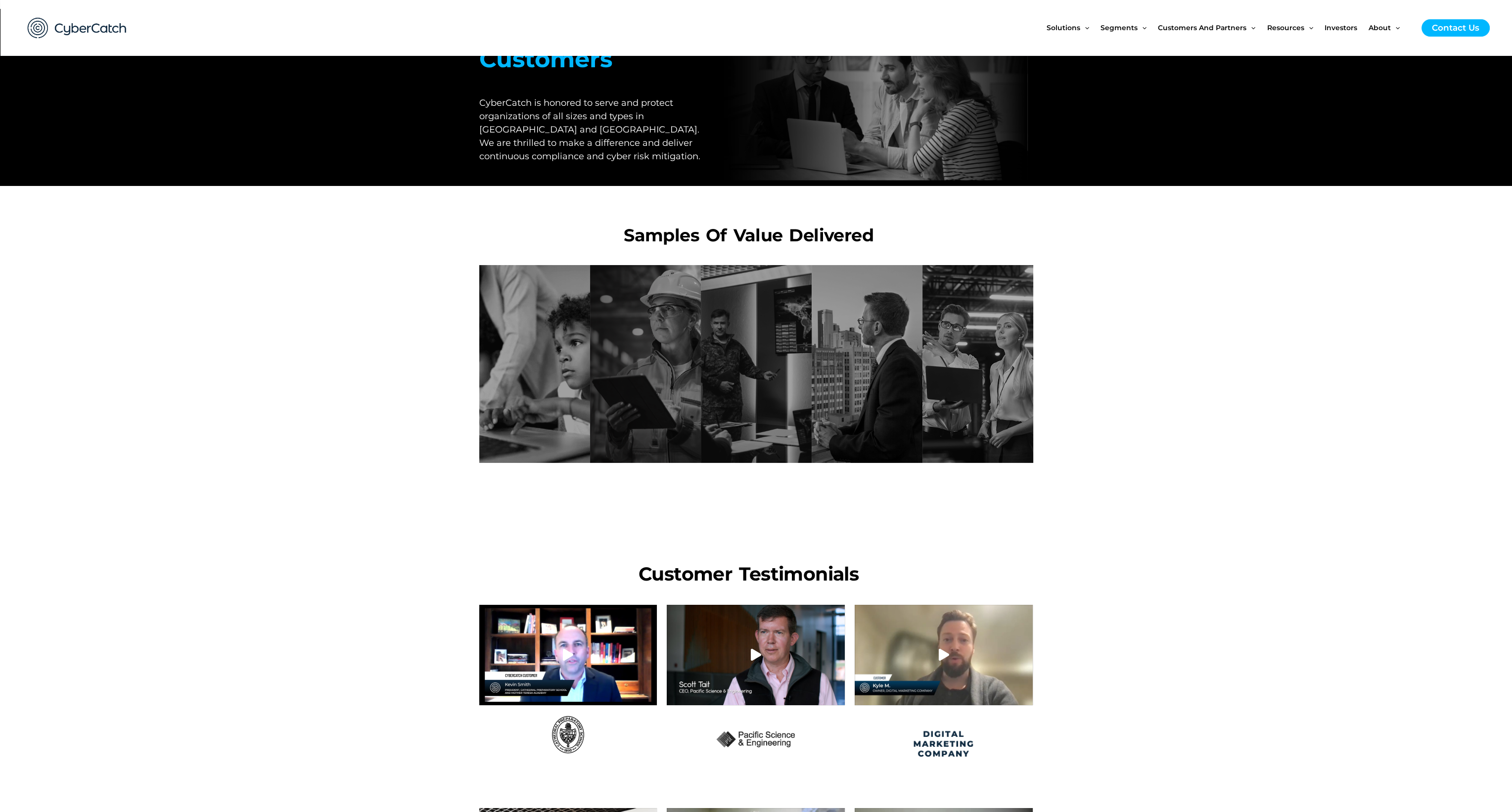
scroll to position [0, 0]
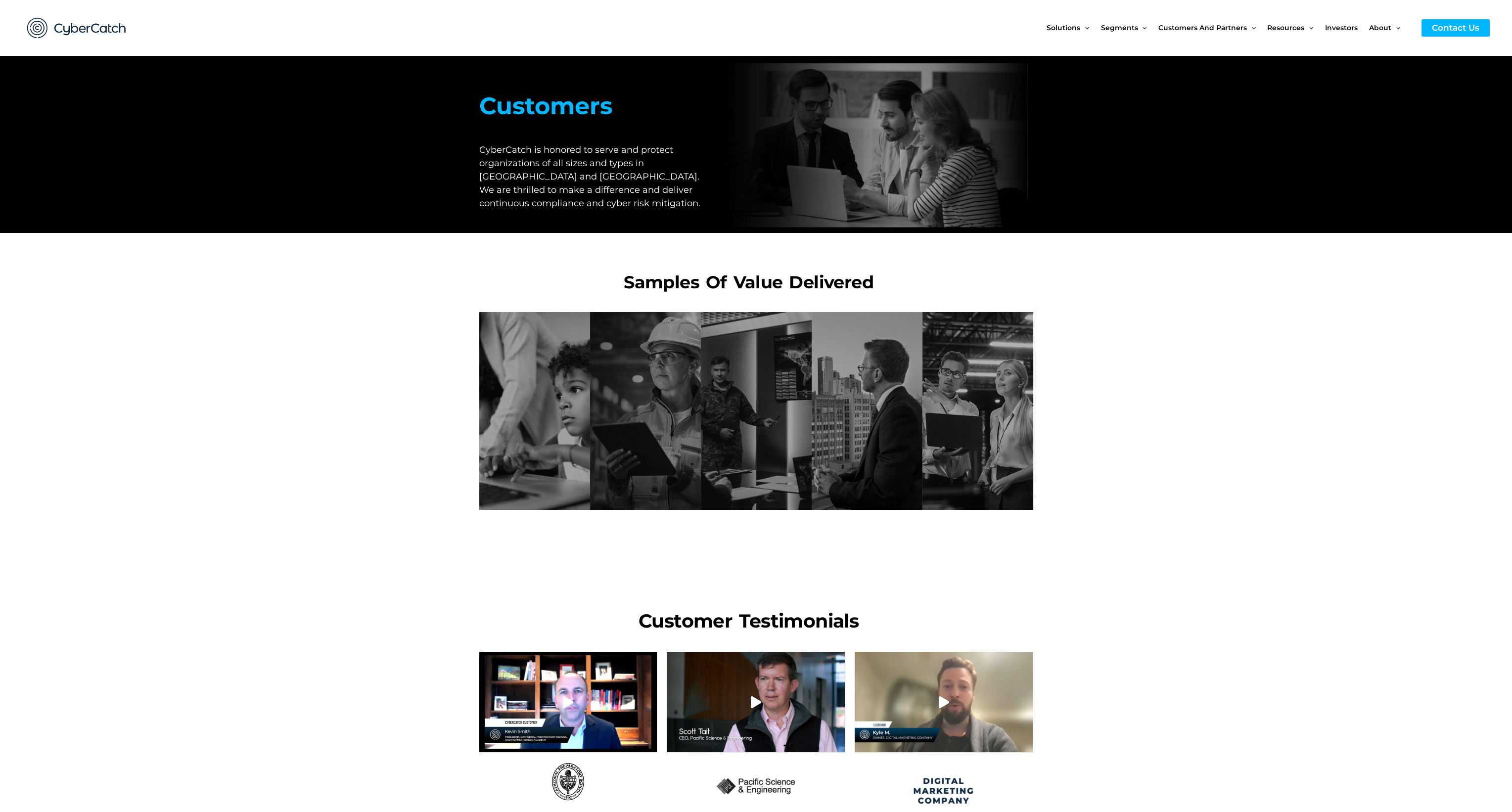
click at [1223, 678] on section at bounding box center [756, 730] width 1512 height 168
click at [1222, 678] on section at bounding box center [756, 730] width 1512 height 168
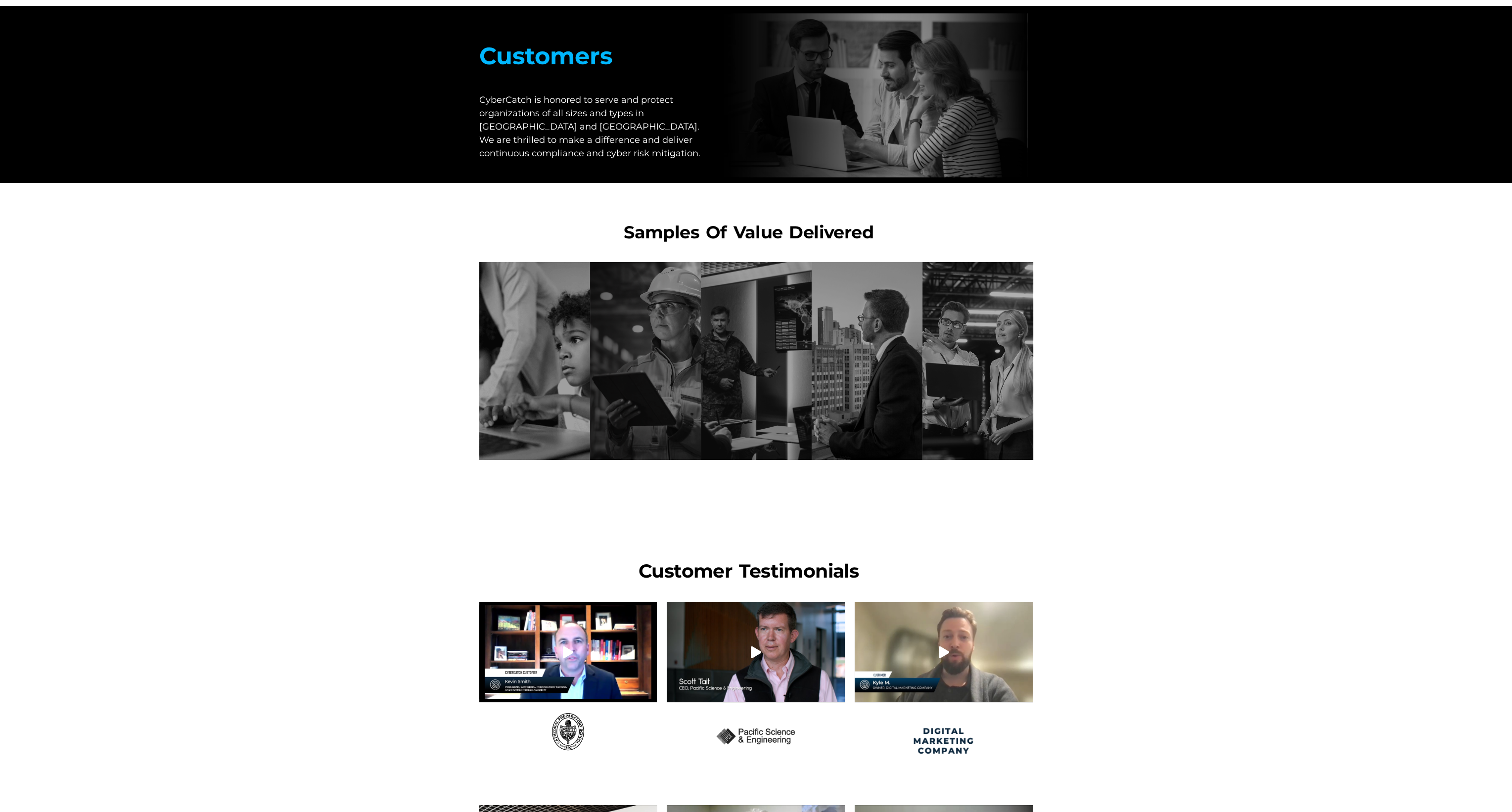
scroll to position [119, 0]
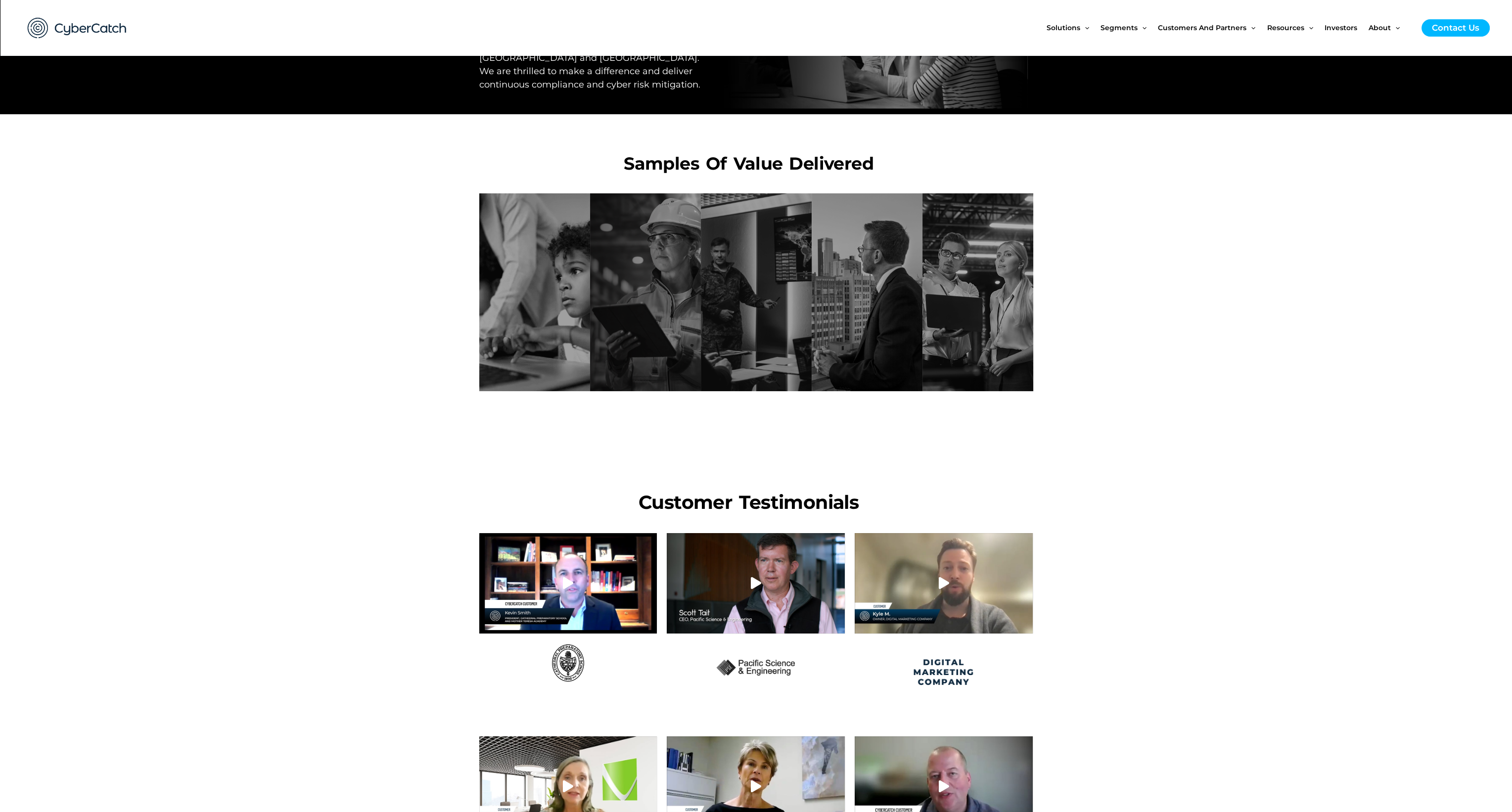
click at [1221, 673] on section at bounding box center [756, 612] width 1512 height 168
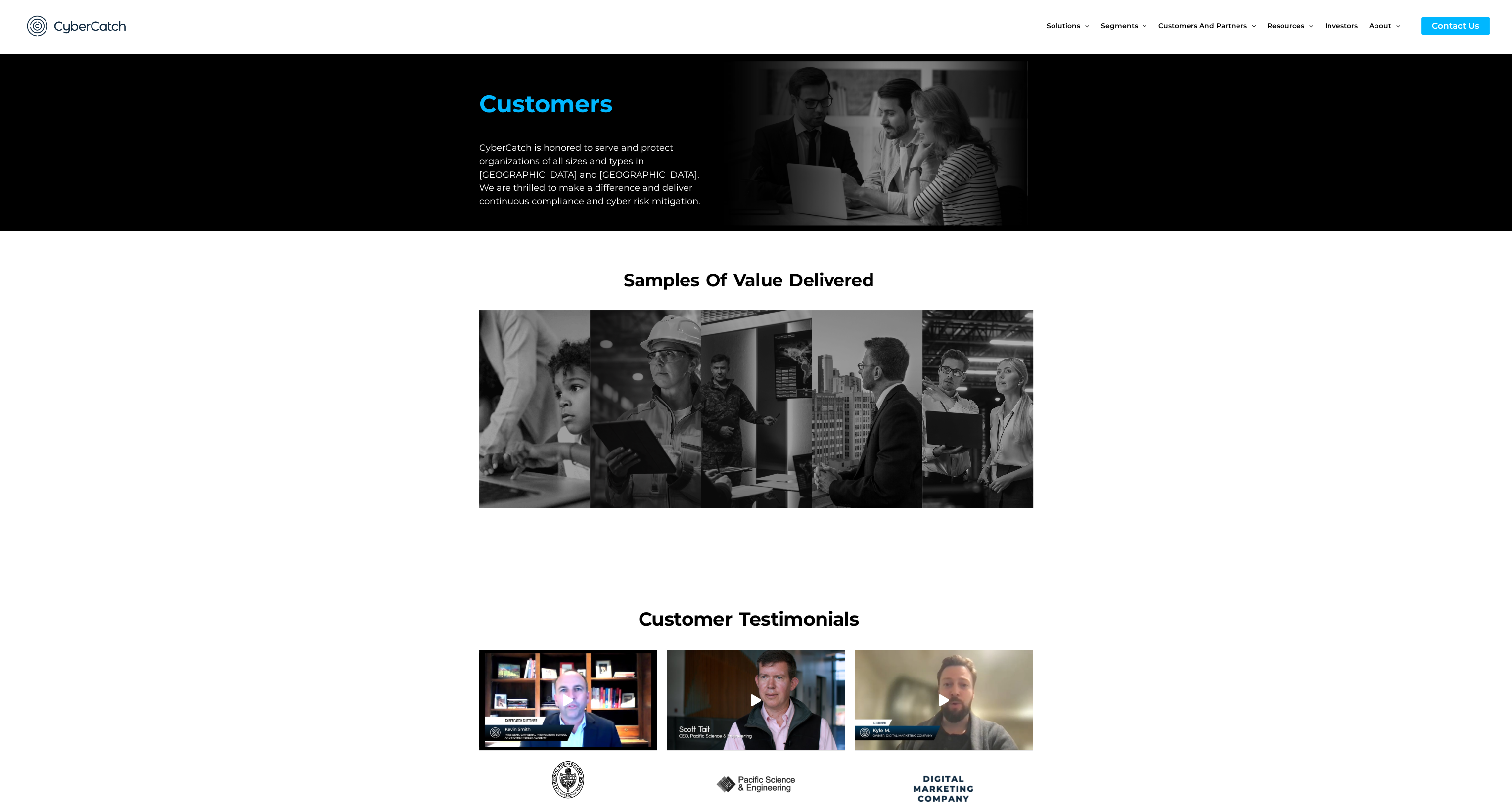
scroll to position [0, 0]
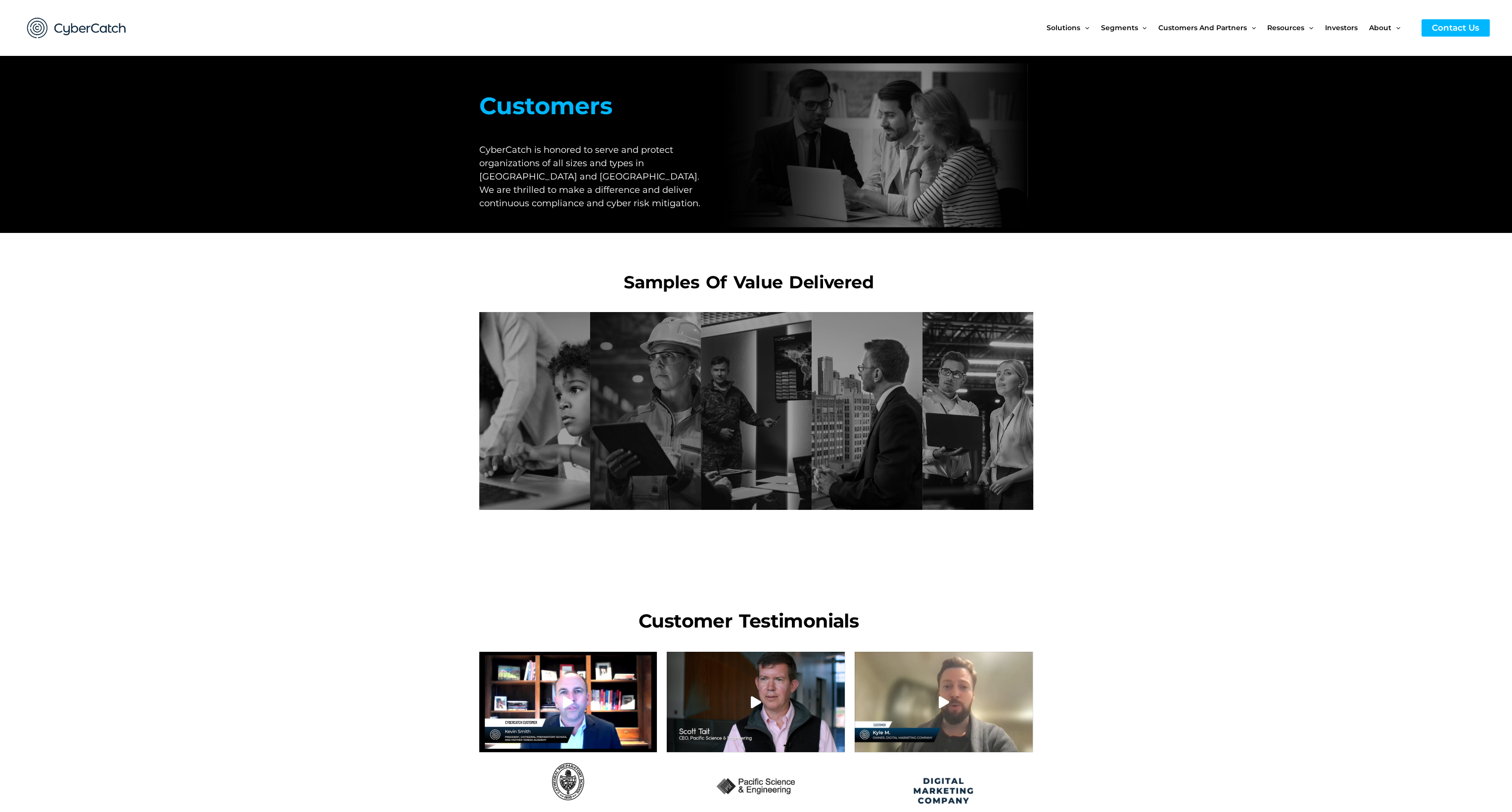
click at [1222, 502] on section "K-12 Institution Need: K-12 institution needed to enhance cybersecurity. Value …" at bounding box center [756, 411] width 1512 height 208
click at [264, 530] on section at bounding box center [756, 550] width 1512 height 72
click at [278, 677] on section at bounding box center [756, 730] width 1512 height 168
click at [293, 659] on section at bounding box center [756, 730] width 1512 height 168
click at [1162, 468] on section "K-12 Institution Need: K-12 institution needed to enhance cybersecurity. Value …" at bounding box center [756, 411] width 1512 height 208
